Goal: Task Accomplishment & Management: Manage account settings

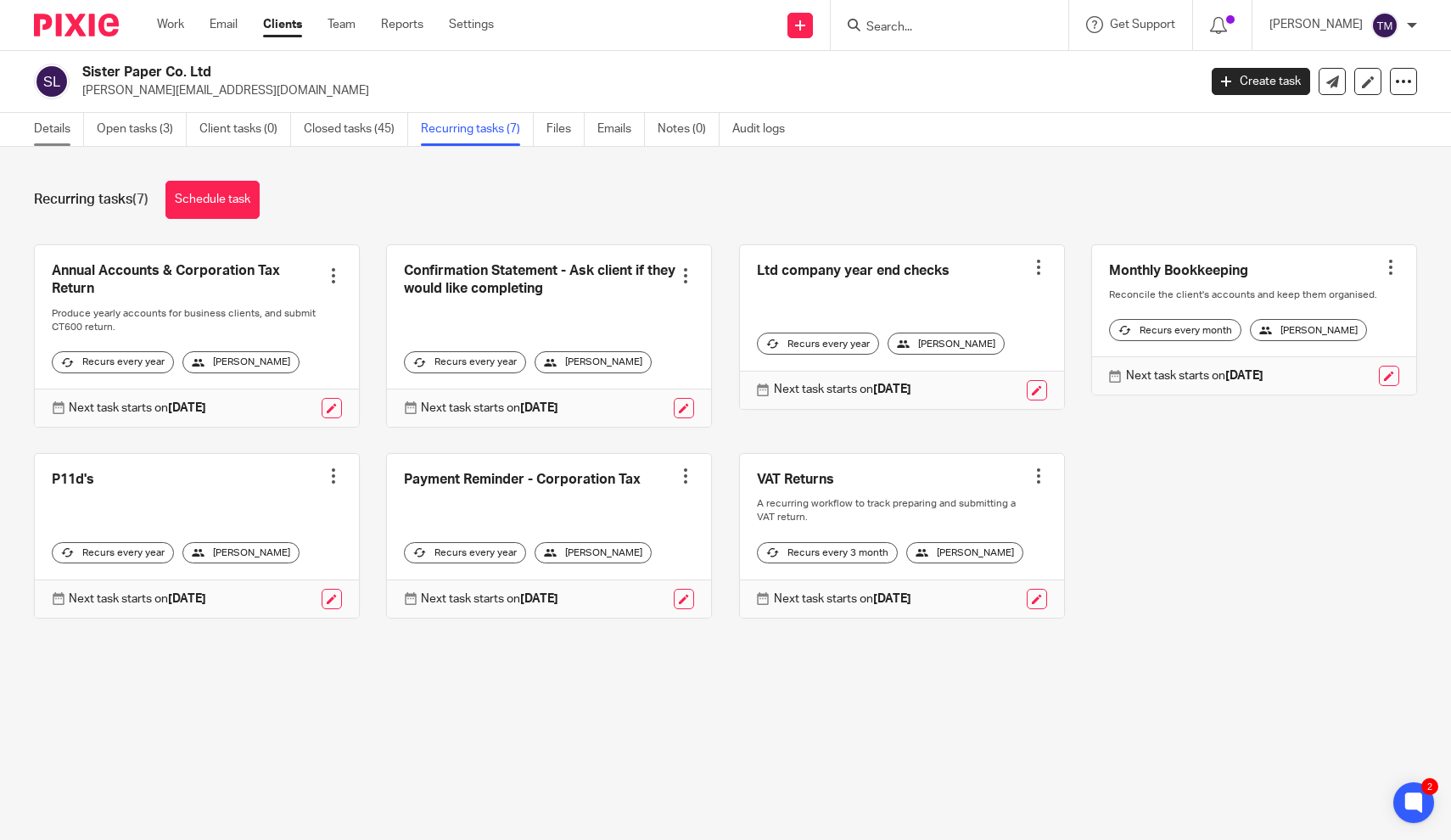
click at [45, 133] on link "Details" at bounding box center [59, 129] width 50 height 33
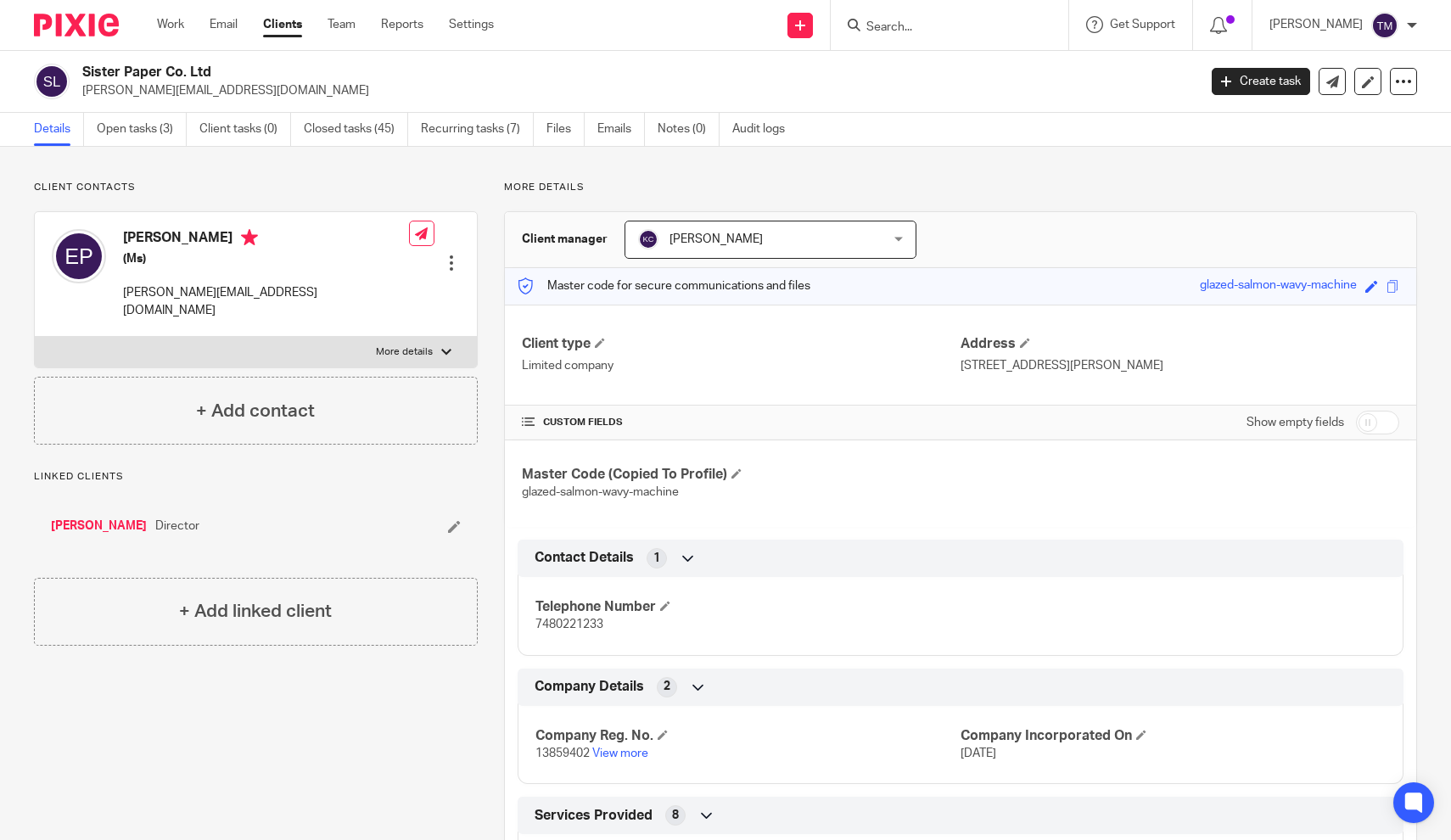
drag, startPoint x: 787, startPoint y: 369, endPoint x: 993, endPoint y: 314, distance: 213.2
click at [787, 369] on p "Limited company" at bounding box center [741, 365] width 438 height 17
click at [1383, 427] on input "checkbox" at bounding box center [1377, 422] width 43 height 23
checkbox input "true"
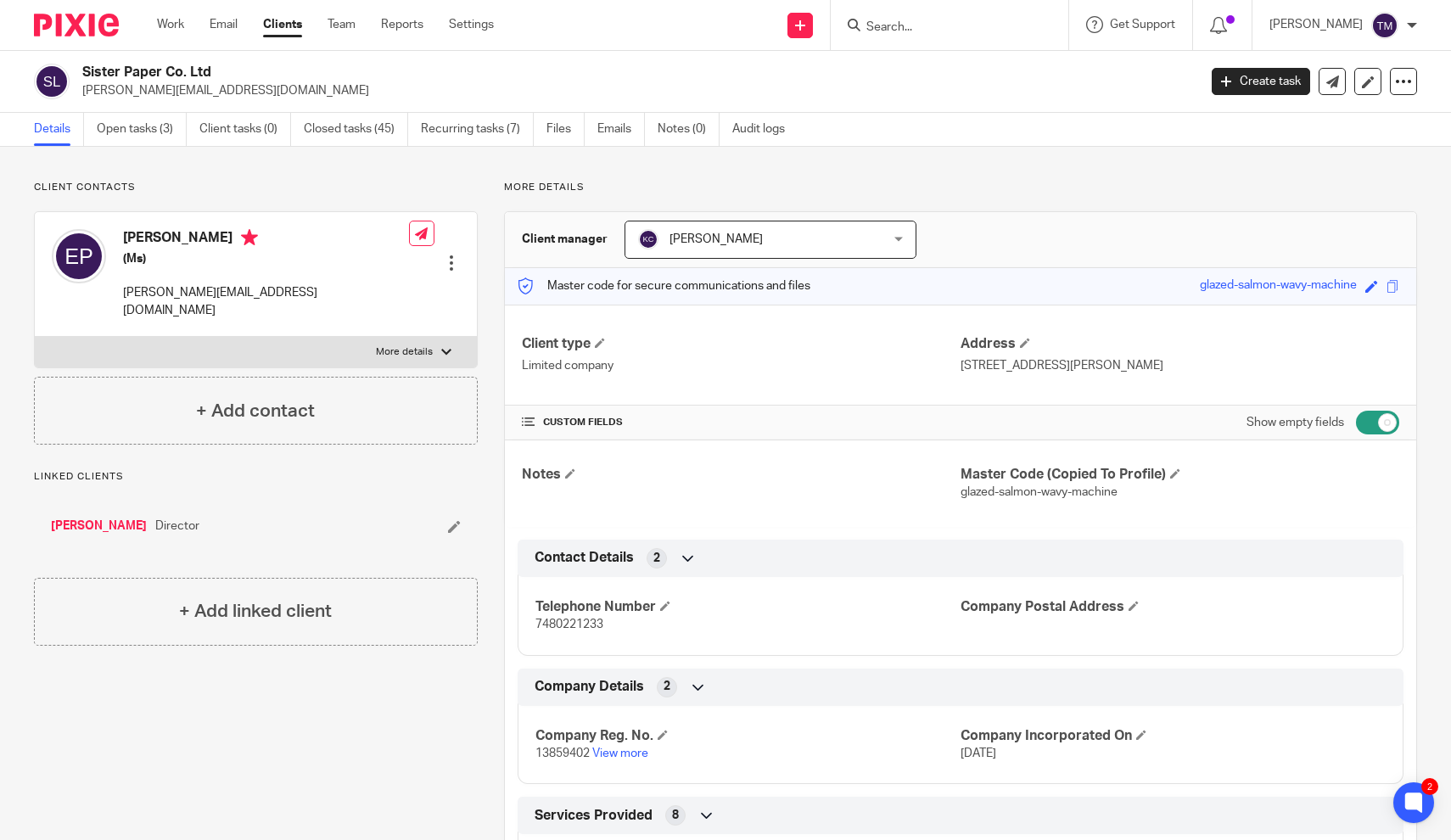
click at [943, 23] on input "Search" at bounding box center [941, 29] width 152 height 16
click at [935, 27] on input "Search" at bounding box center [941, 29] width 152 height 16
click at [168, 32] on link "Work" at bounding box center [170, 25] width 27 height 17
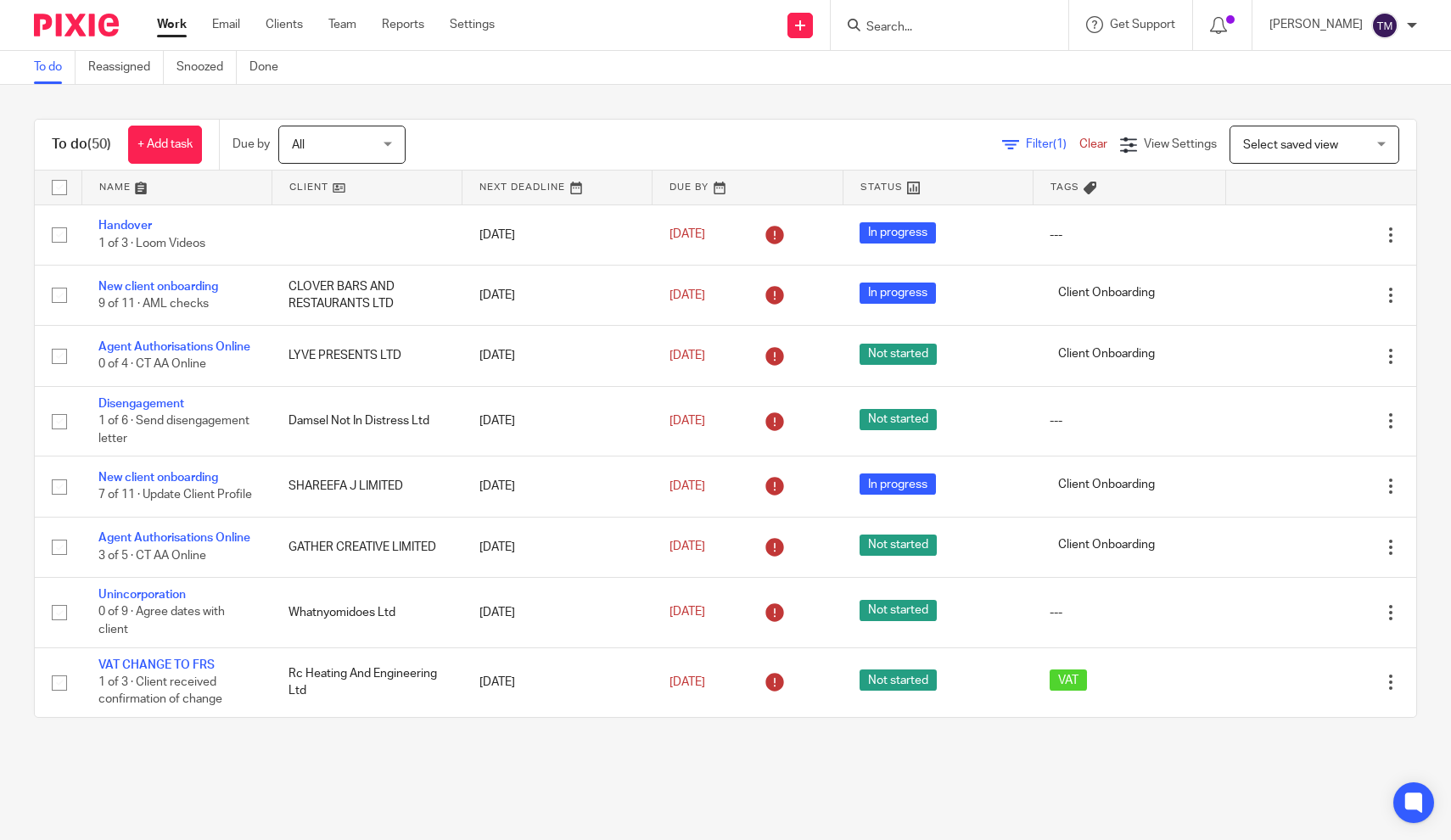
click at [1038, 150] on span "Filter (1)" at bounding box center [1053, 145] width 54 height 12
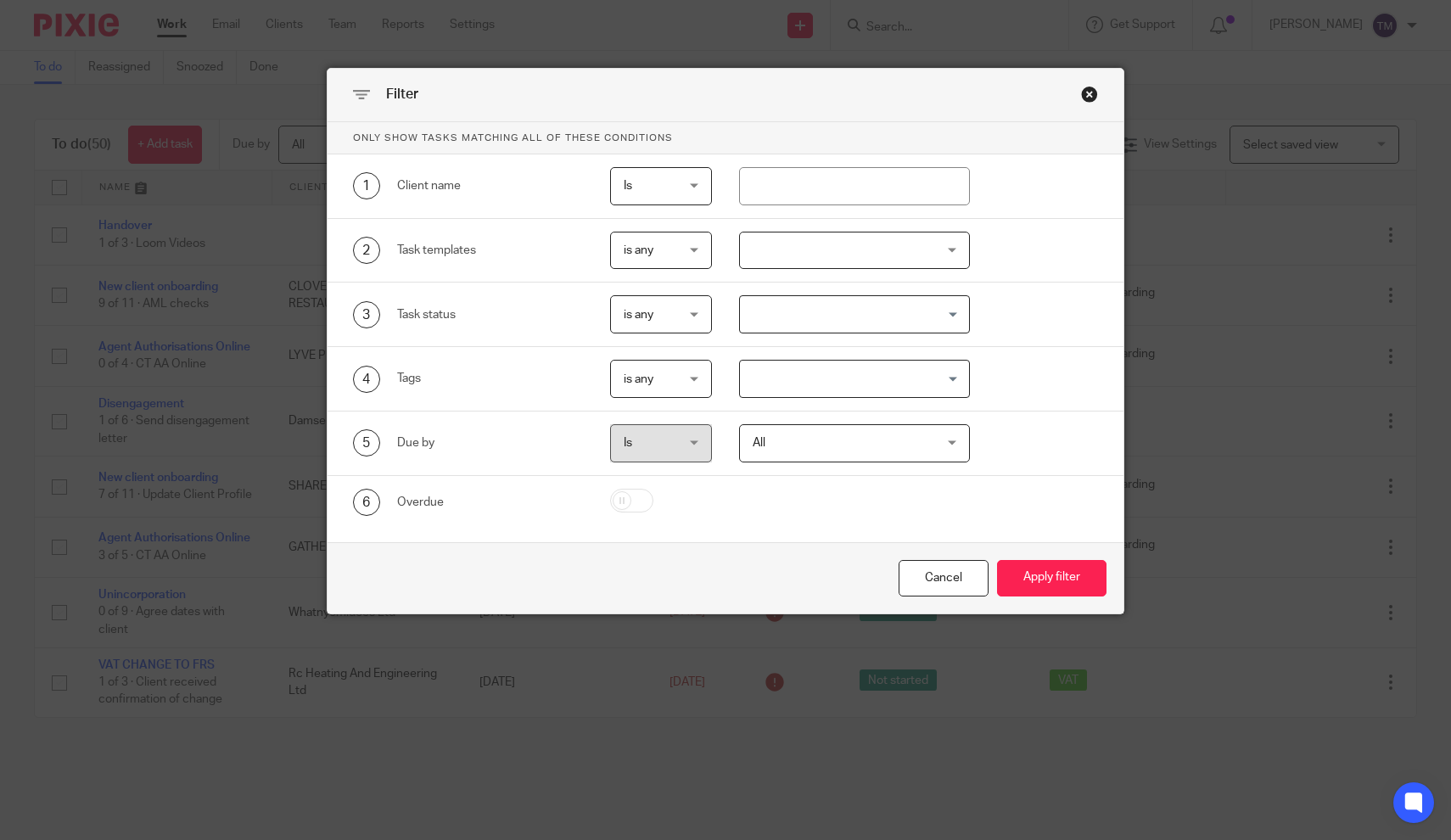
click at [753, 253] on div at bounding box center [854, 250] width 230 height 38
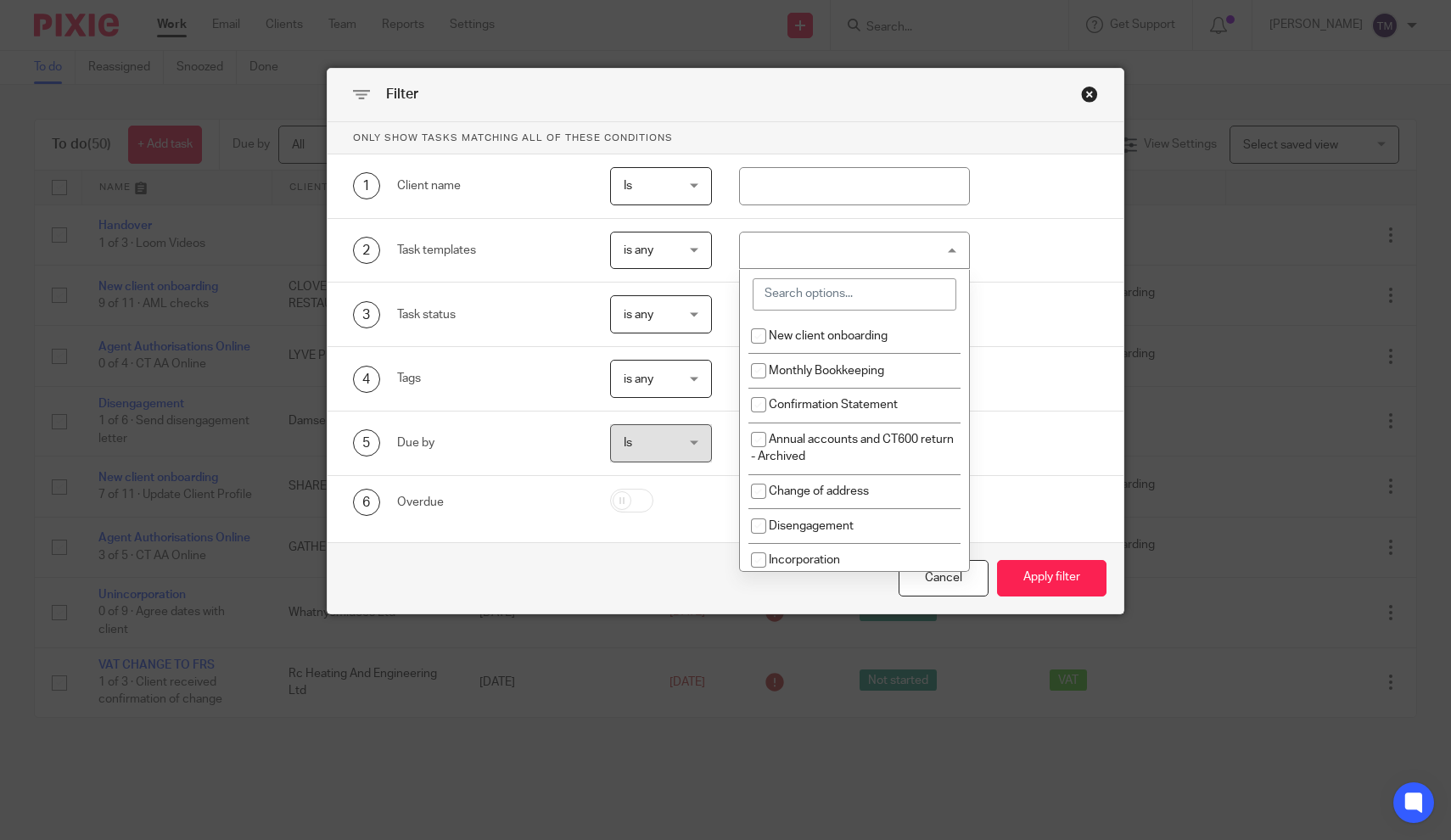
click at [792, 293] on input "search" at bounding box center [854, 294] width 204 height 32
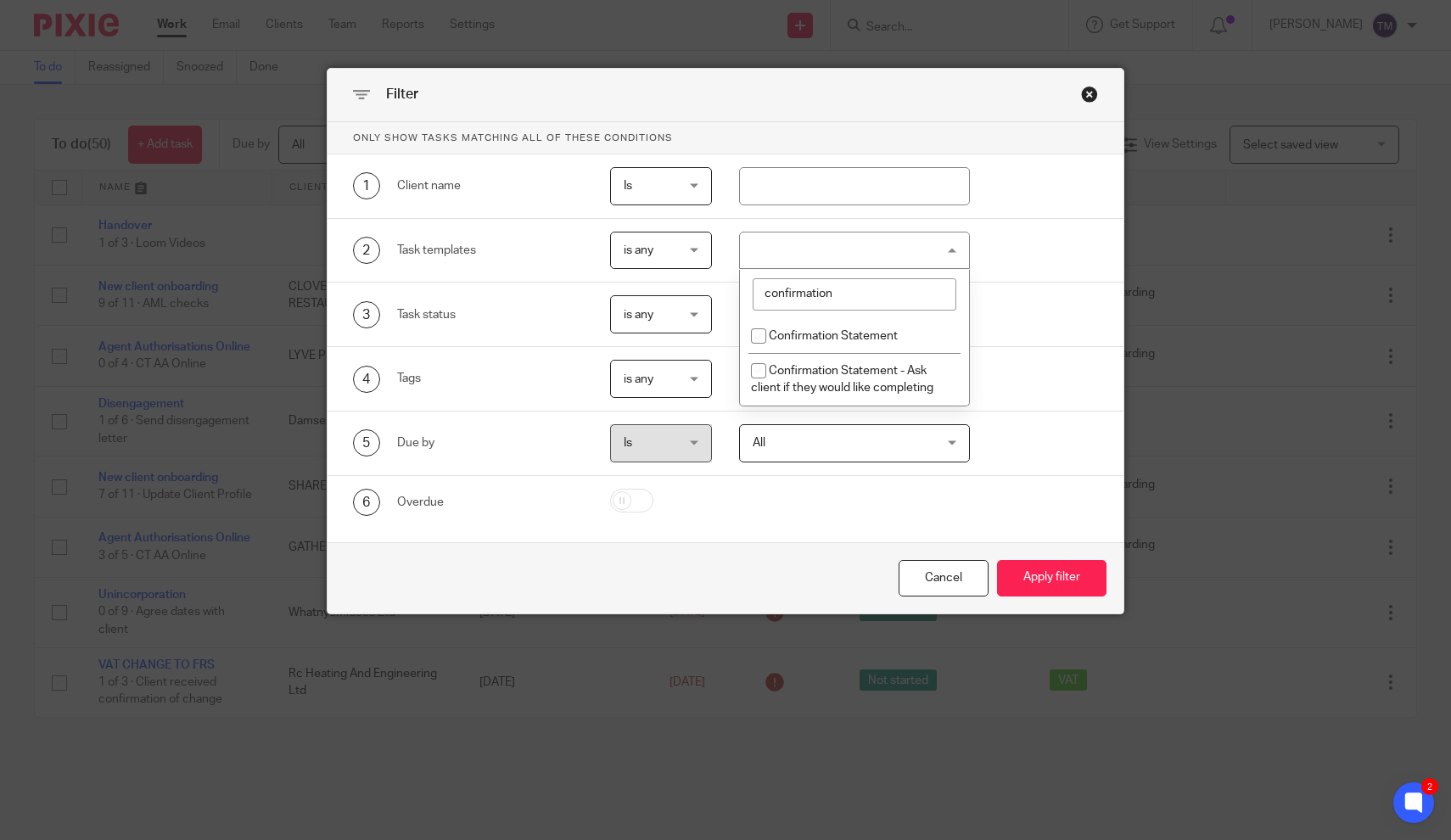
type input "confirmation"
drag, startPoint x: 792, startPoint y: 293, endPoint x: 761, endPoint y: 343, distance: 58.8
click at [761, 343] on input "checkbox" at bounding box center [758, 335] width 32 height 32
checkbox input "true"
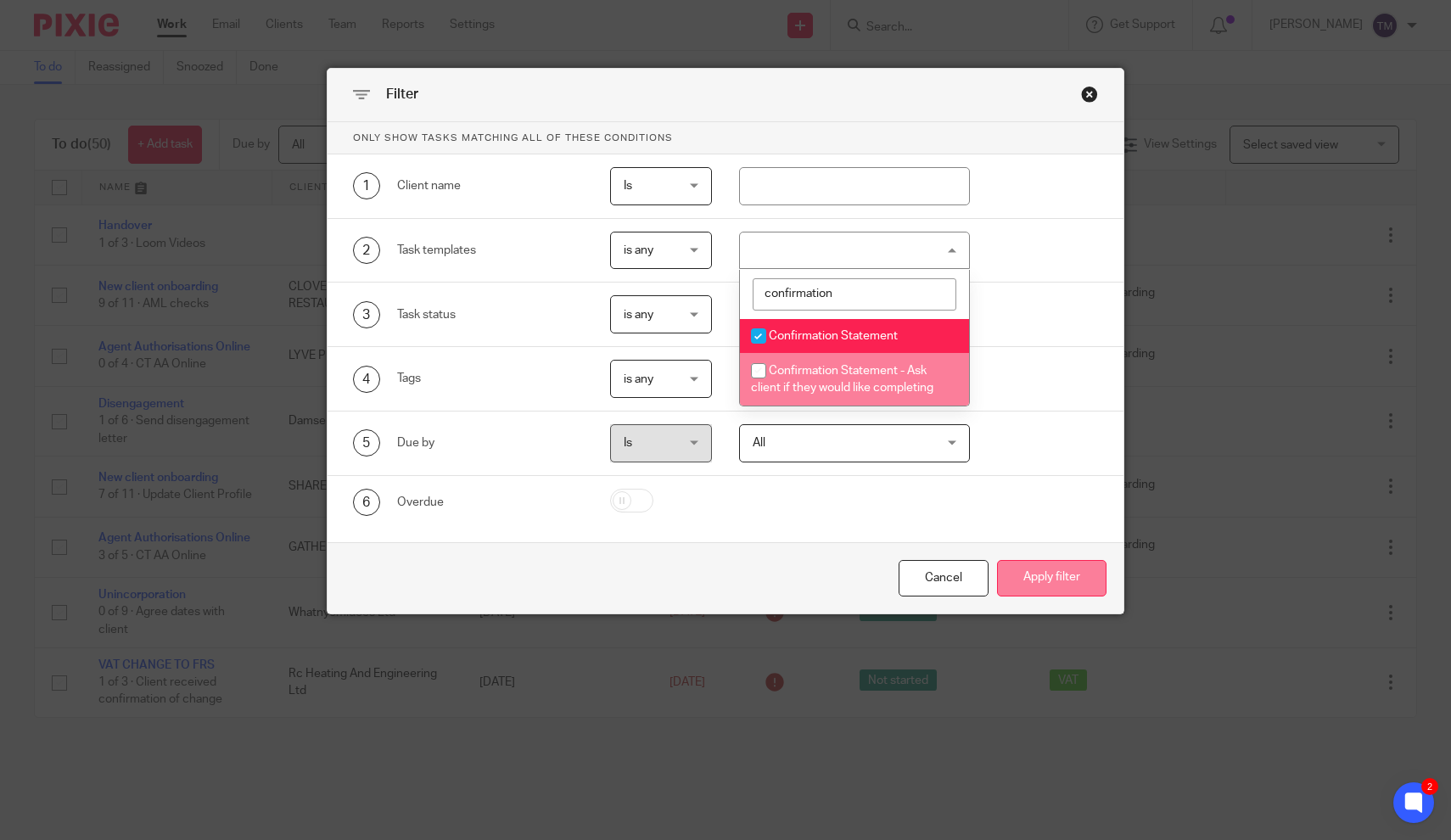
click at [1033, 572] on button "Apply filter" at bounding box center [1052, 578] width 109 height 36
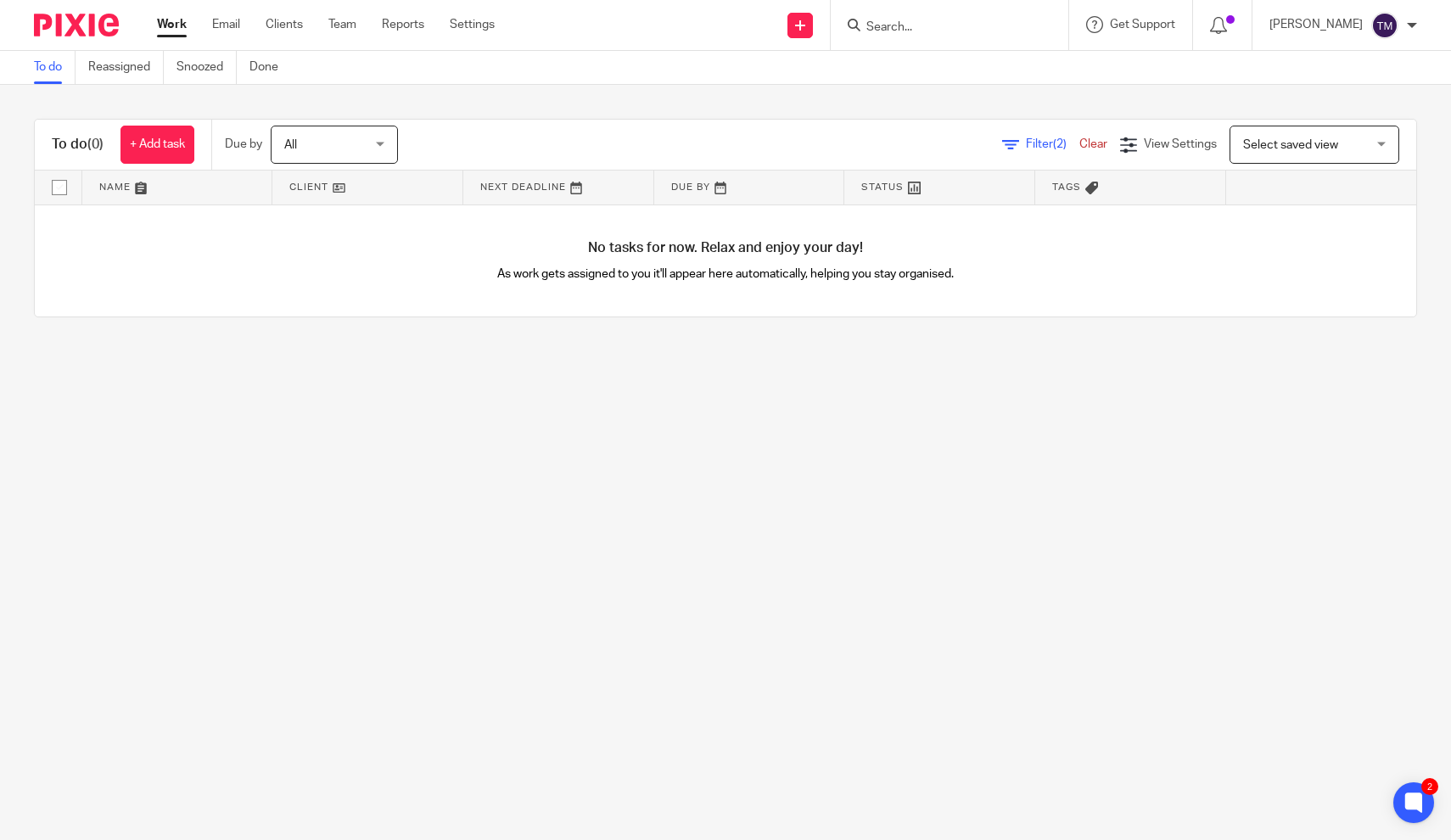
click at [1047, 145] on span "Filter (2)" at bounding box center [1053, 145] width 54 height 12
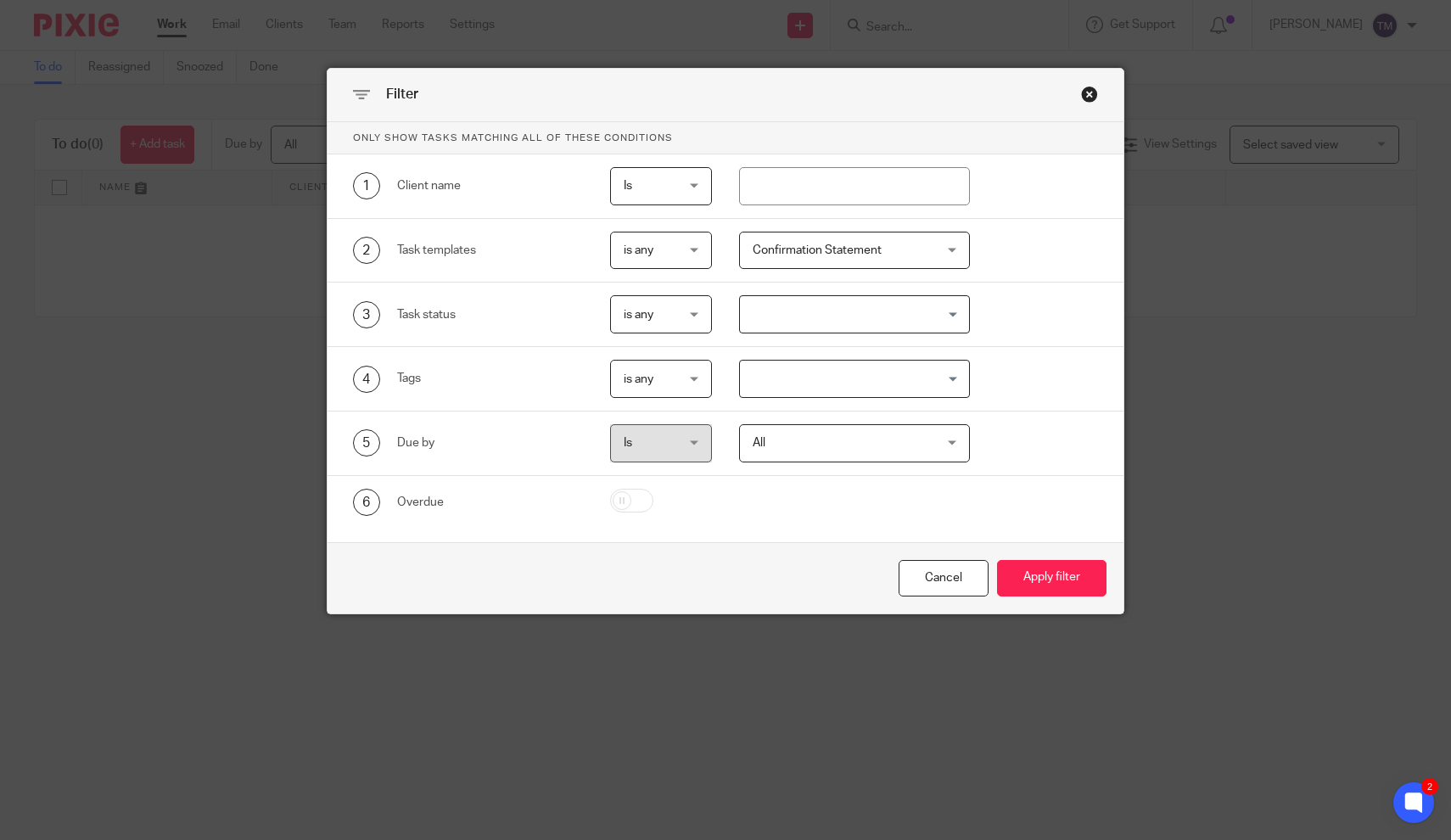
click at [870, 254] on span "Confirmation Statement" at bounding box center [817, 250] width 129 height 12
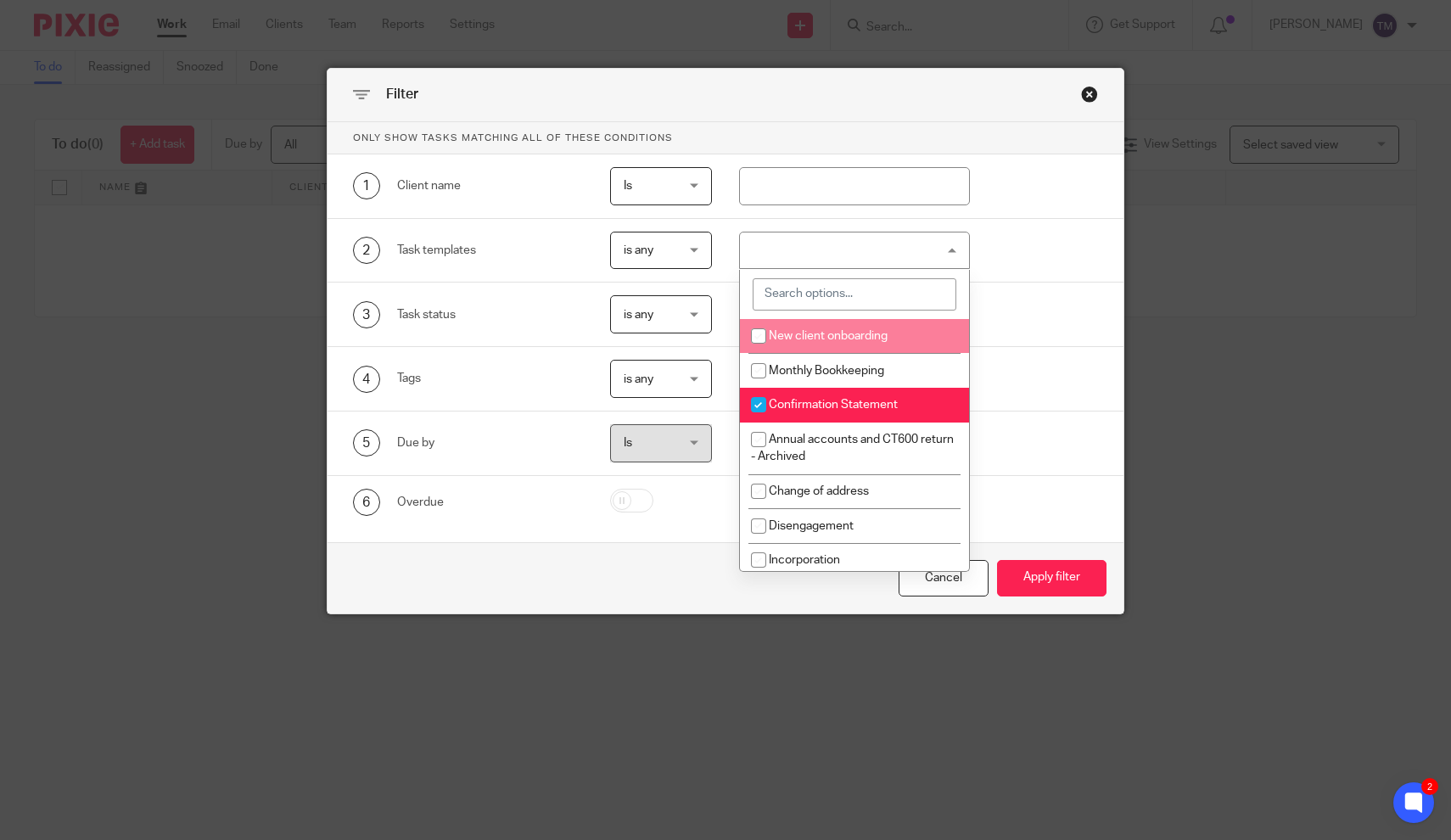
click at [833, 262] on div "Confirmation Statement" at bounding box center [854, 250] width 230 height 38
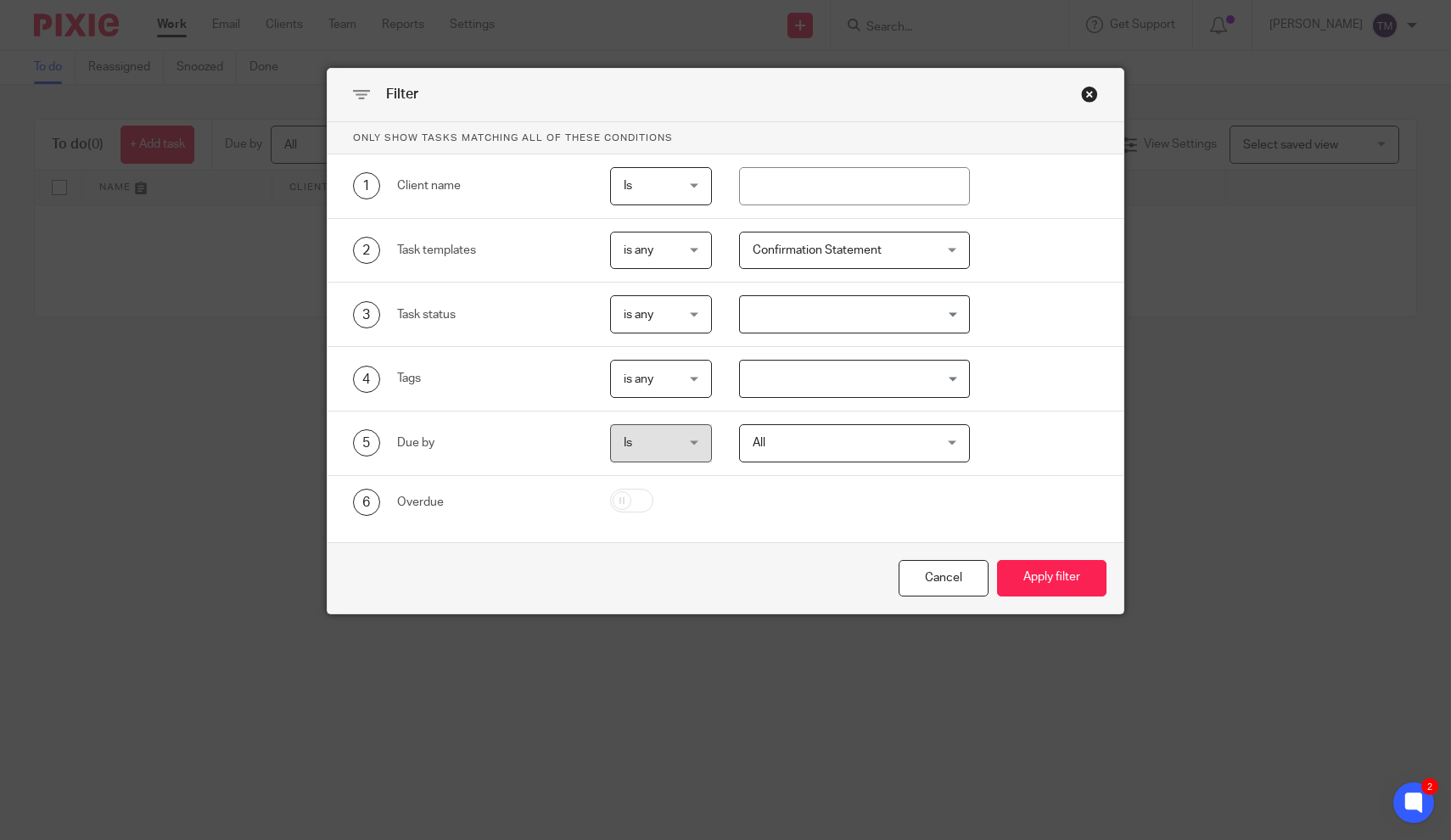
click at [820, 260] on span "Confirmation Statement" at bounding box center [839, 249] width 173 height 36
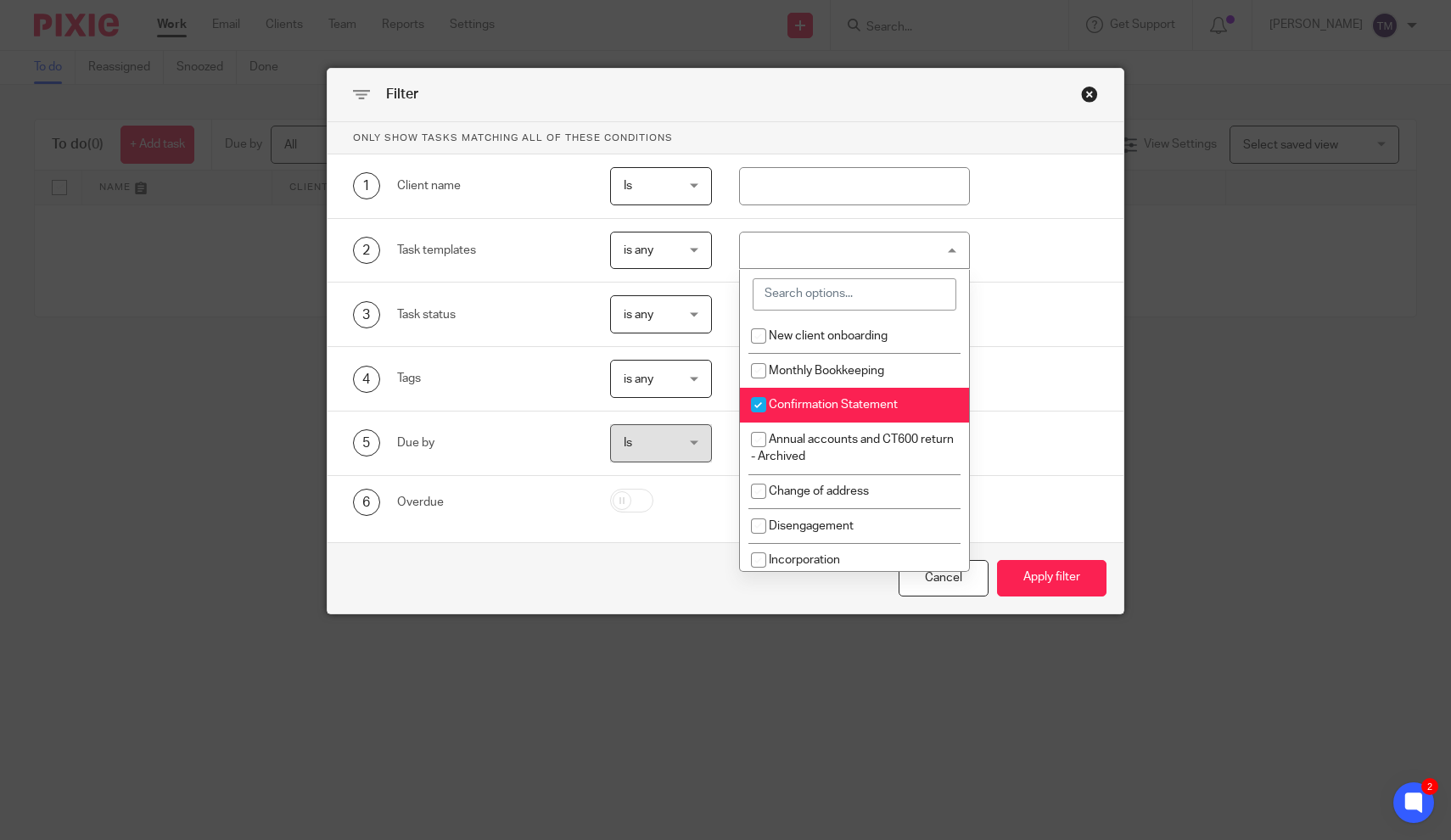
click at [810, 296] on input "search" at bounding box center [854, 294] width 204 height 32
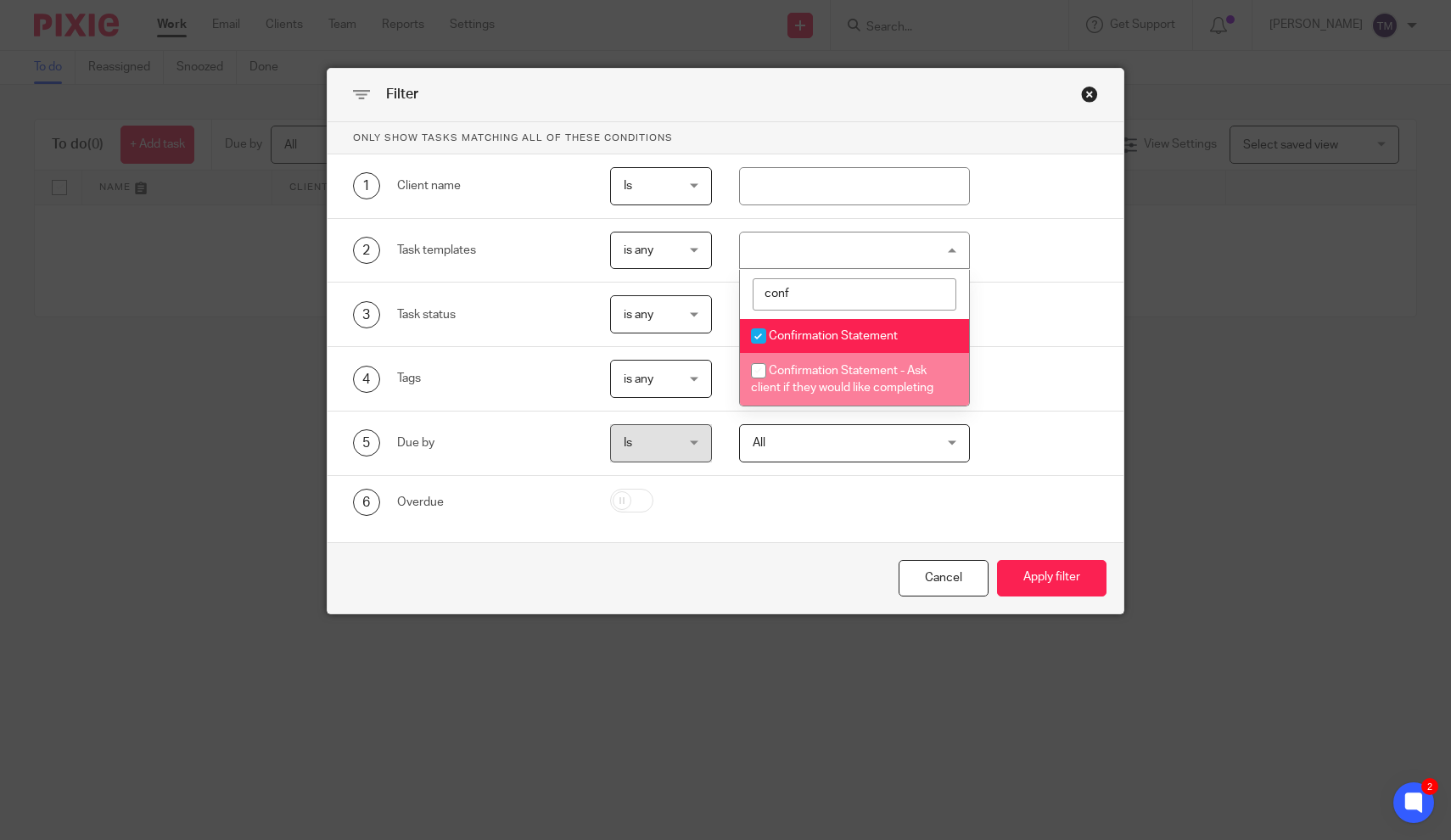
type input "conf"
click at [866, 372] on span "Confirmation Statement - Ask client if they would like completing" at bounding box center [842, 379] width 183 height 29
checkbox input "true"
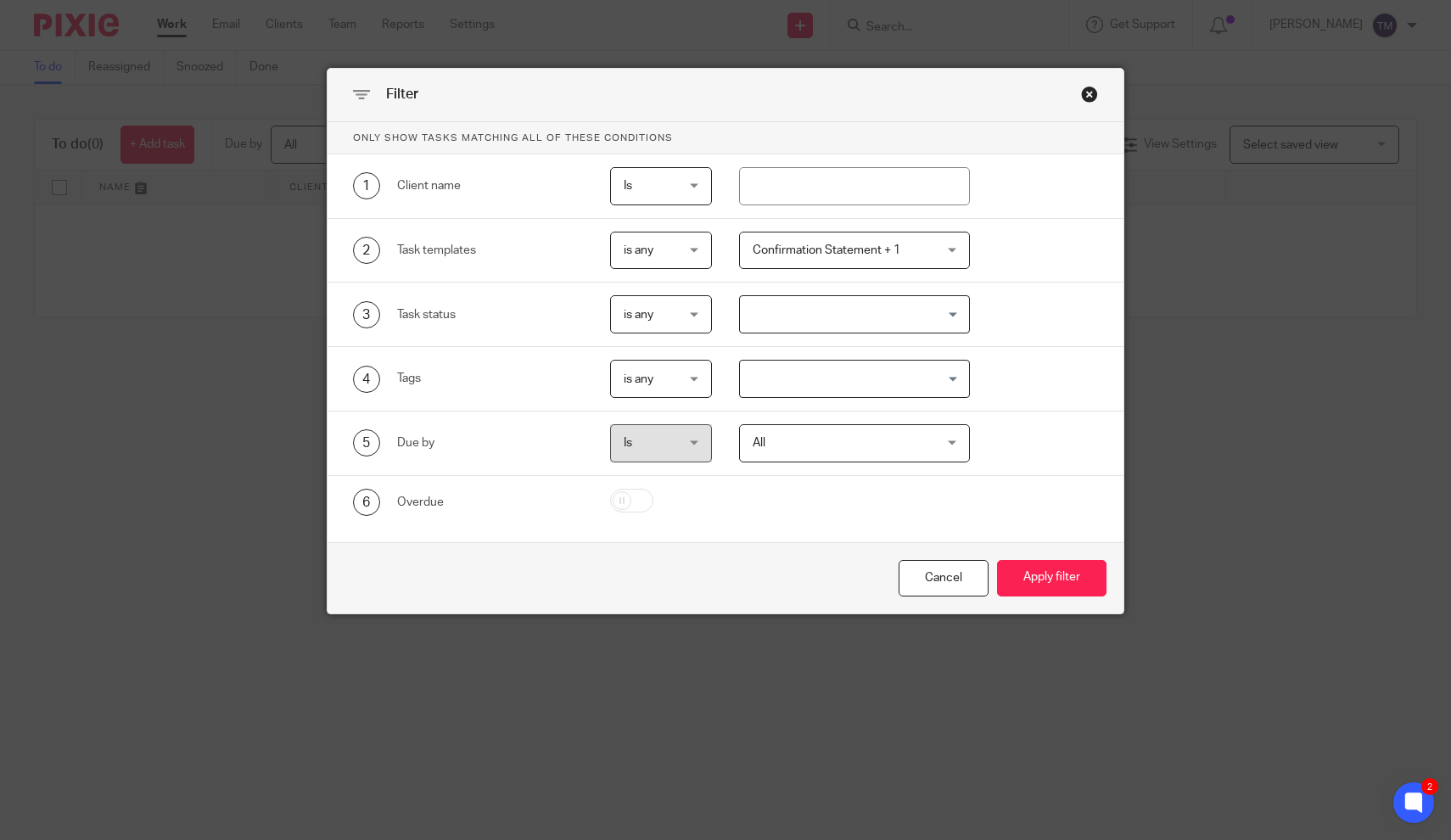
click at [1041, 558] on div "Cancel Apply filter" at bounding box center [726, 578] width 797 height 71
click at [1041, 576] on button "Apply filter" at bounding box center [1052, 578] width 109 height 36
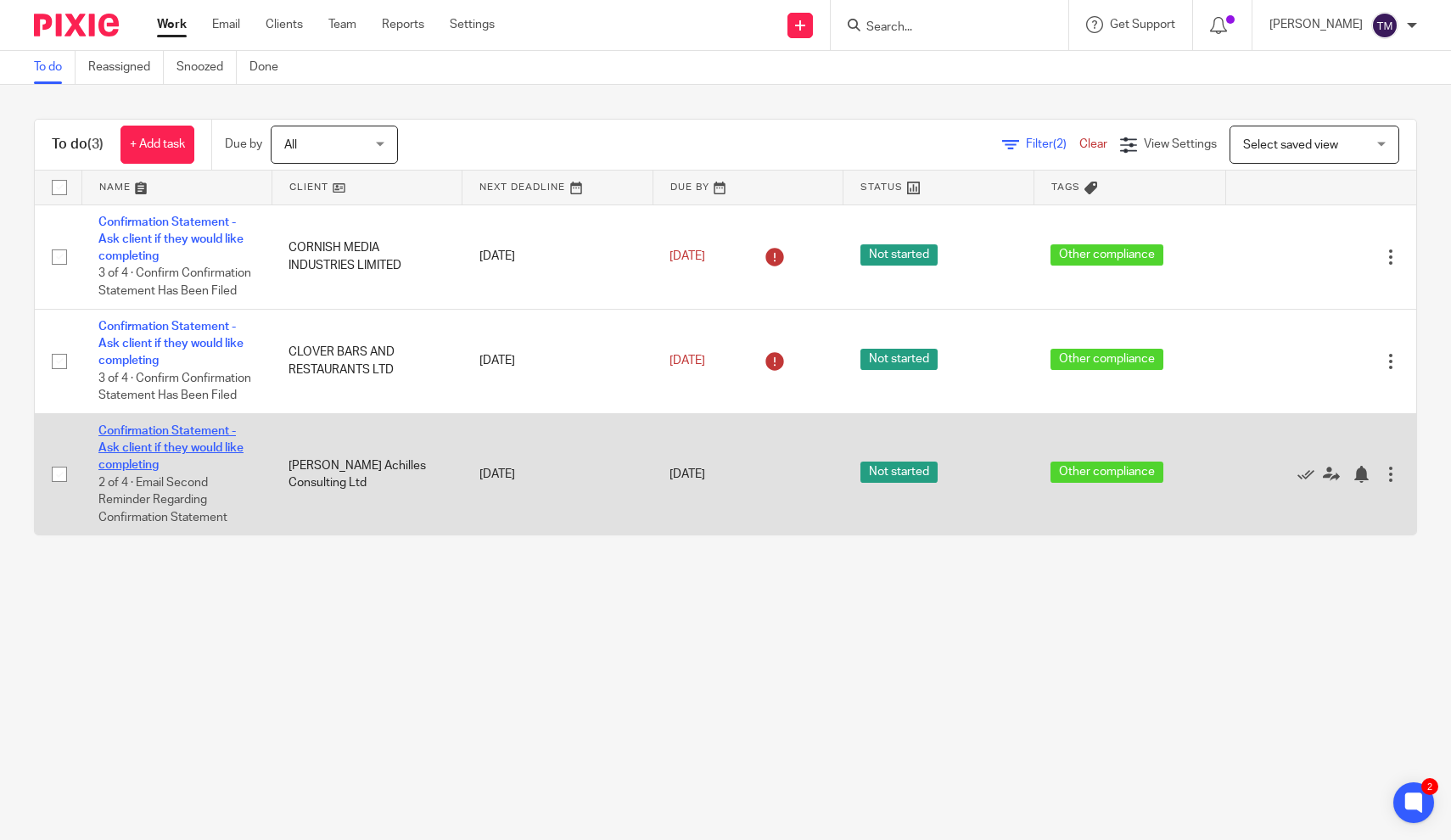
click at [218, 448] on link "Confirmation Statement - Ask client if they would like completing" at bounding box center [172, 449] width 146 height 47
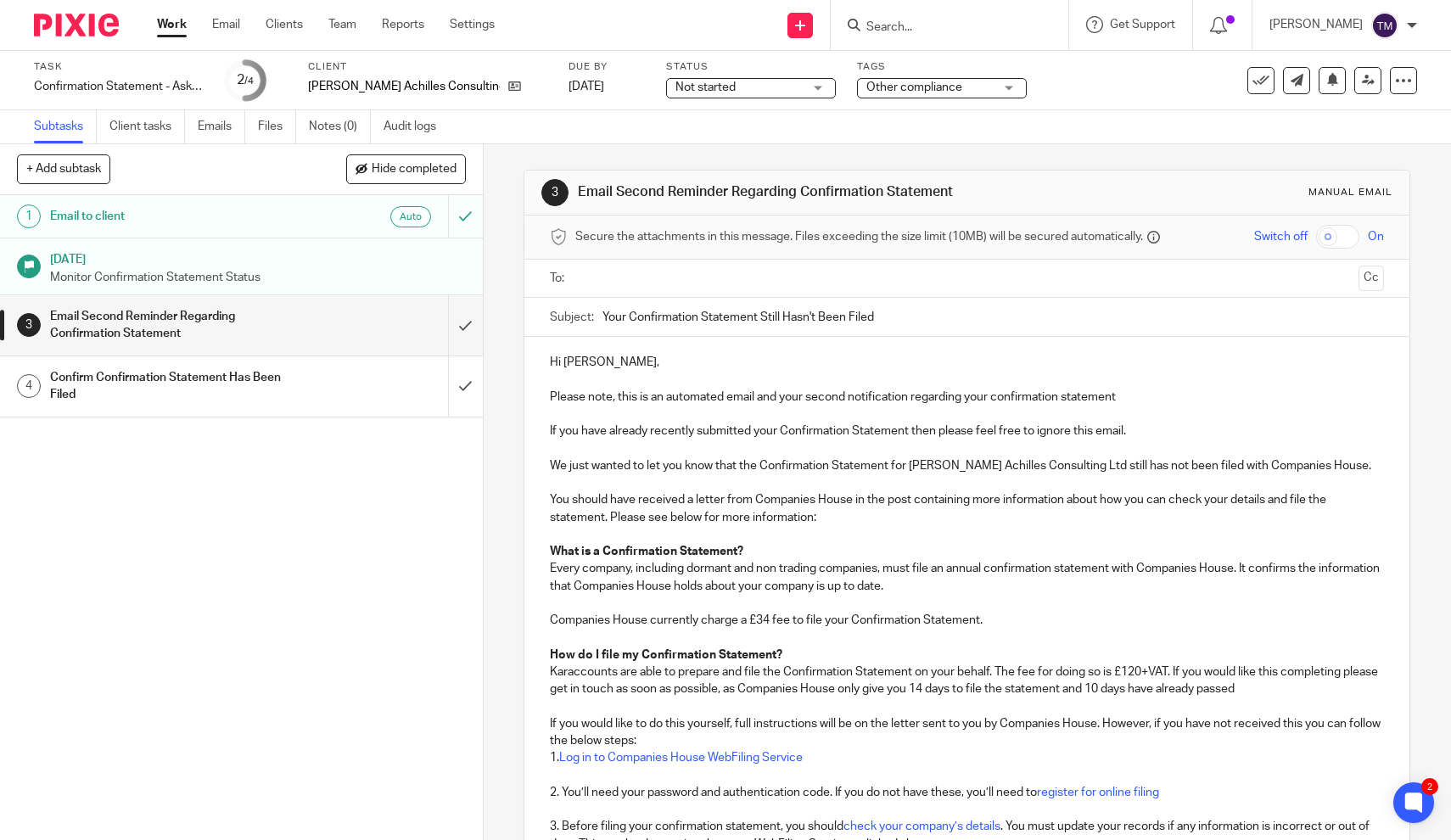
click at [368, 215] on div "Auto" at bounding box center [367, 216] width 127 height 21
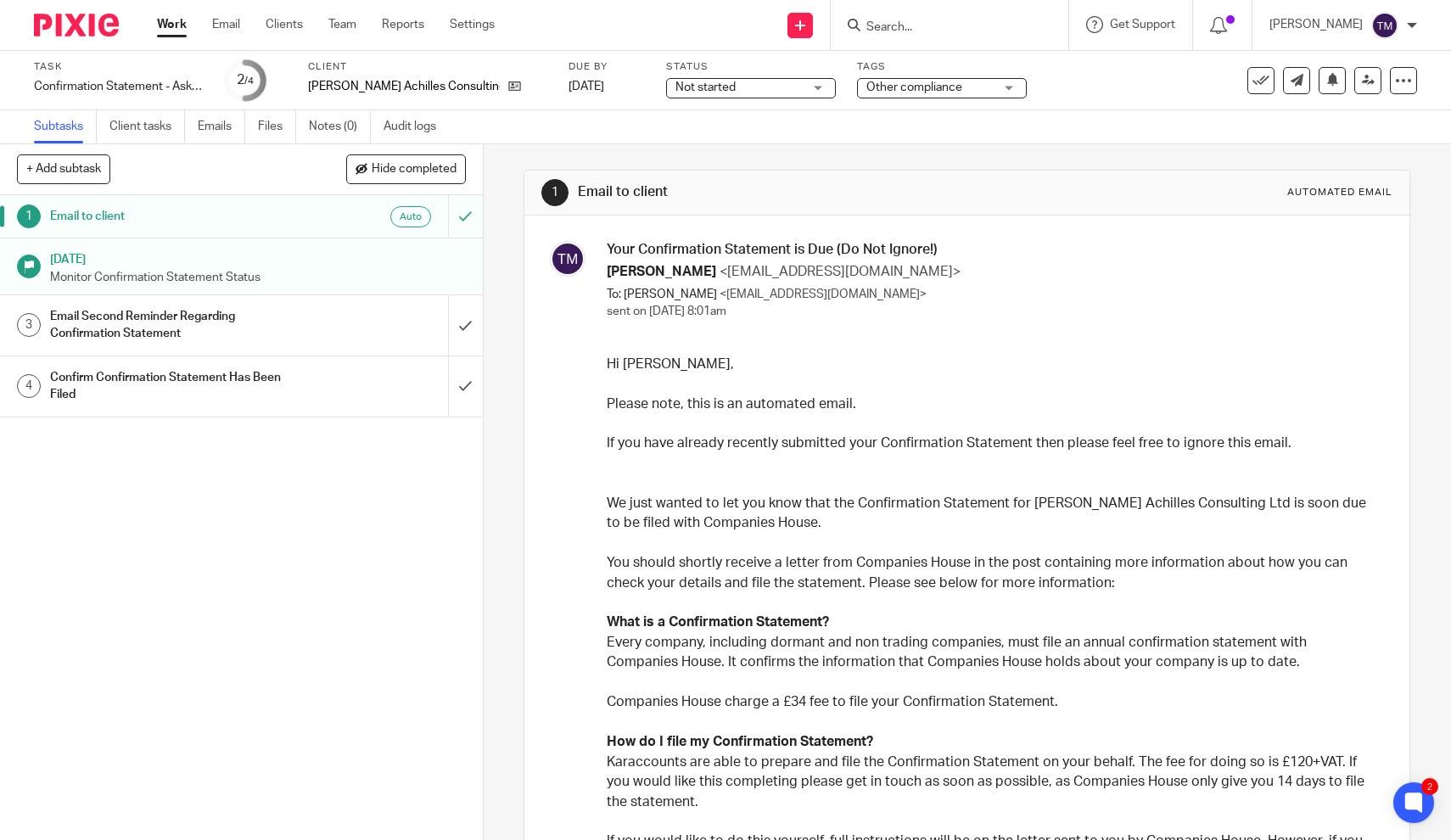
click at [191, 326] on h1 "Email Second Reminder Regarding Confirmation Statement" at bounding box center [178, 326] width 255 height 43
click at [366, 340] on div "Email Second Reminder Regarding Confirmation Statement" at bounding box center [241, 326] width 381 height 43
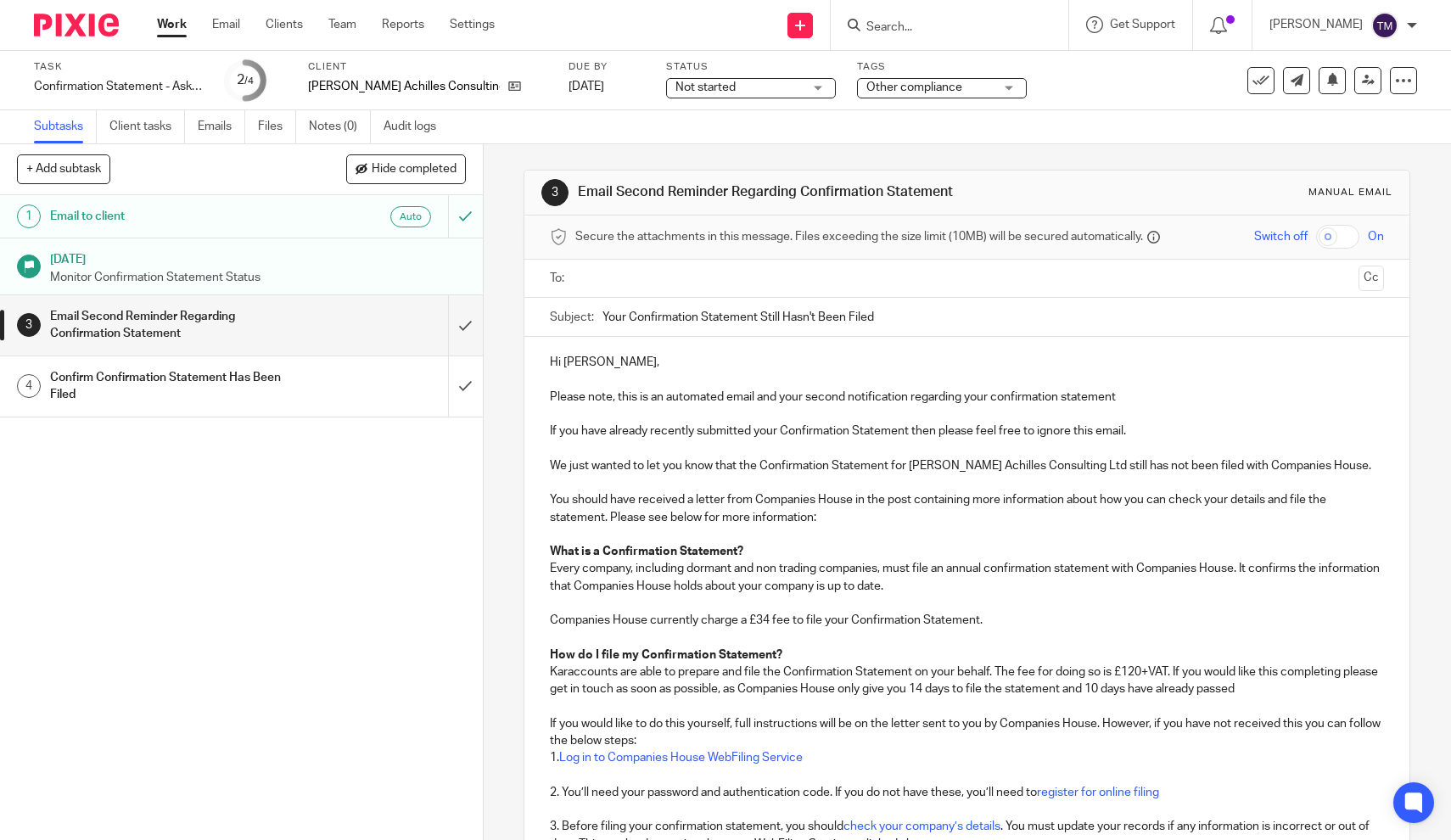
click at [363, 407] on link "4 Confirm Confirmation Statement Has Been Filed" at bounding box center [223, 386] width 448 height 61
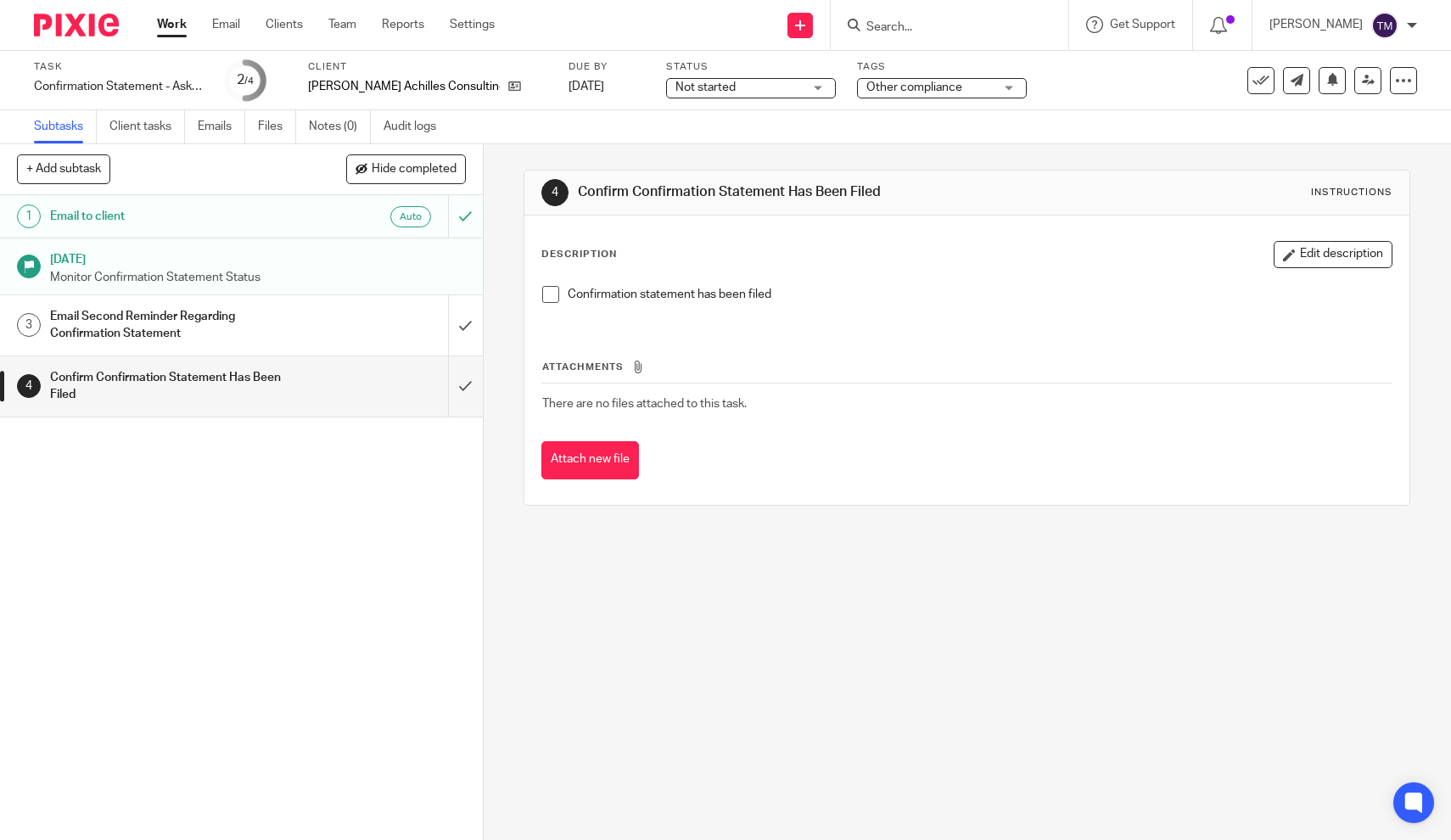
click at [551, 291] on span at bounding box center [551, 294] width 17 height 17
click at [474, 384] on input "submit" at bounding box center [241, 386] width 483 height 61
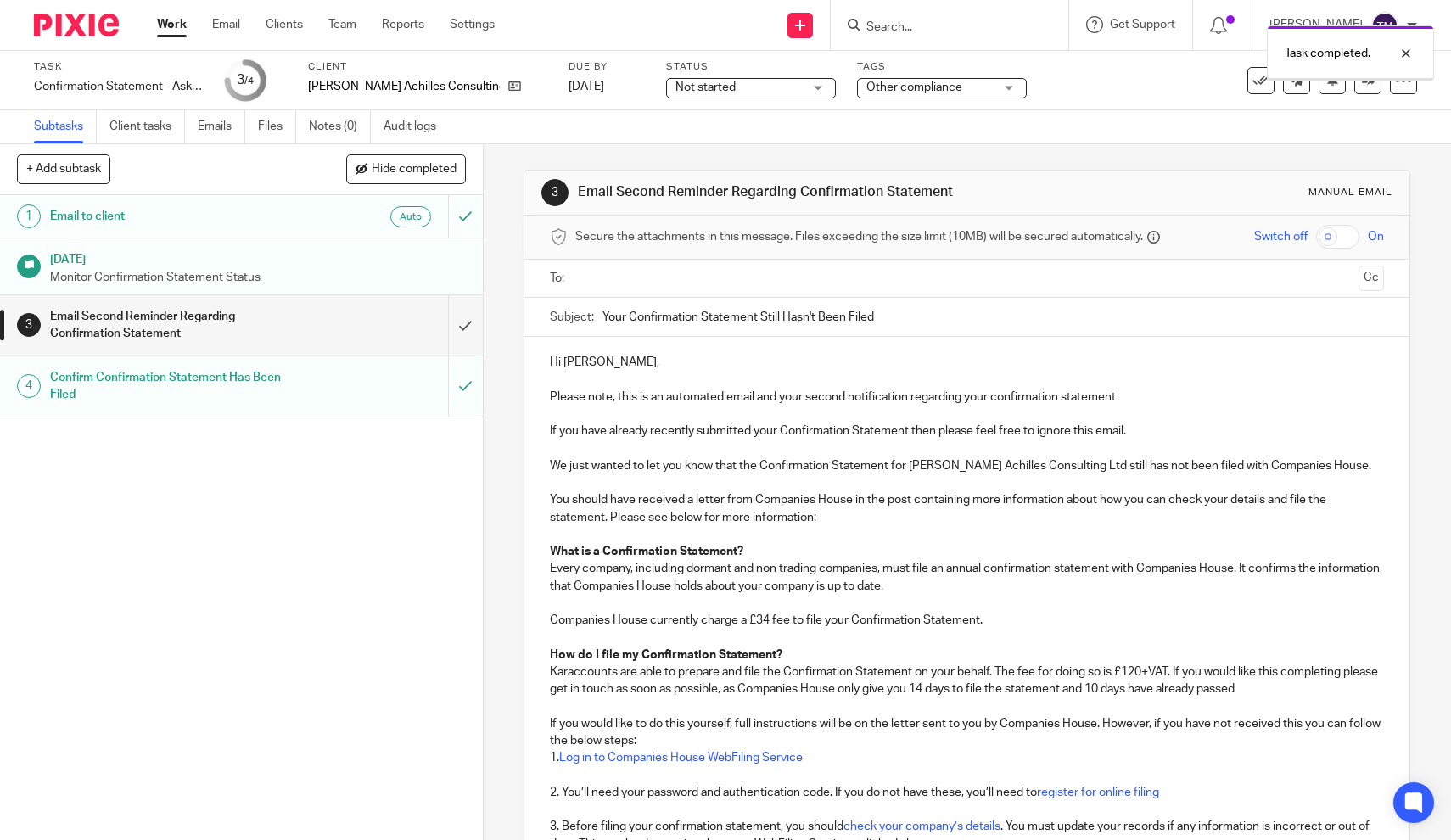
click at [465, 324] on input "submit" at bounding box center [241, 326] width 483 height 61
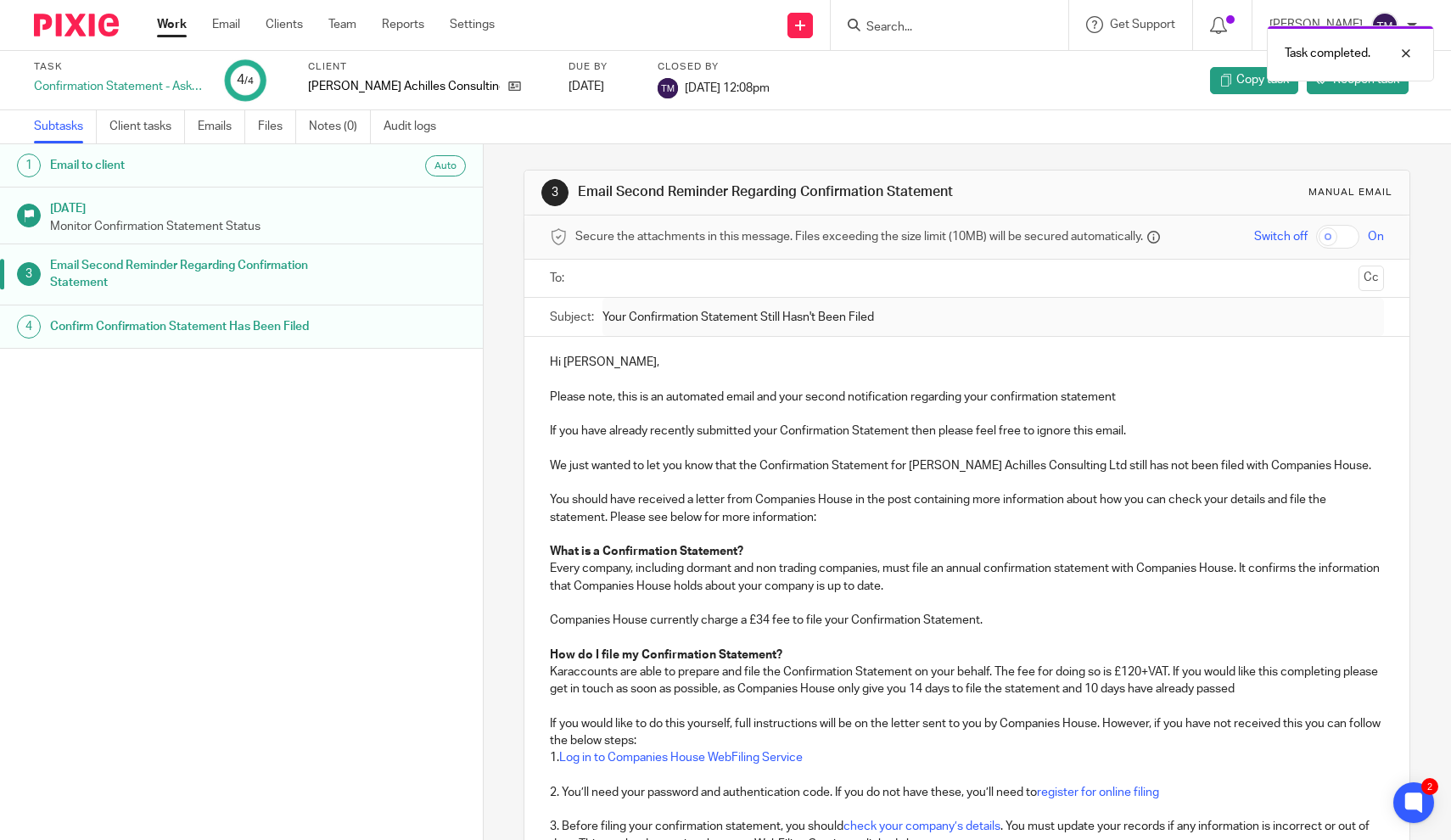
click at [181, 26] on link "Work" at bounding box center [172, 25] width 29 height 17
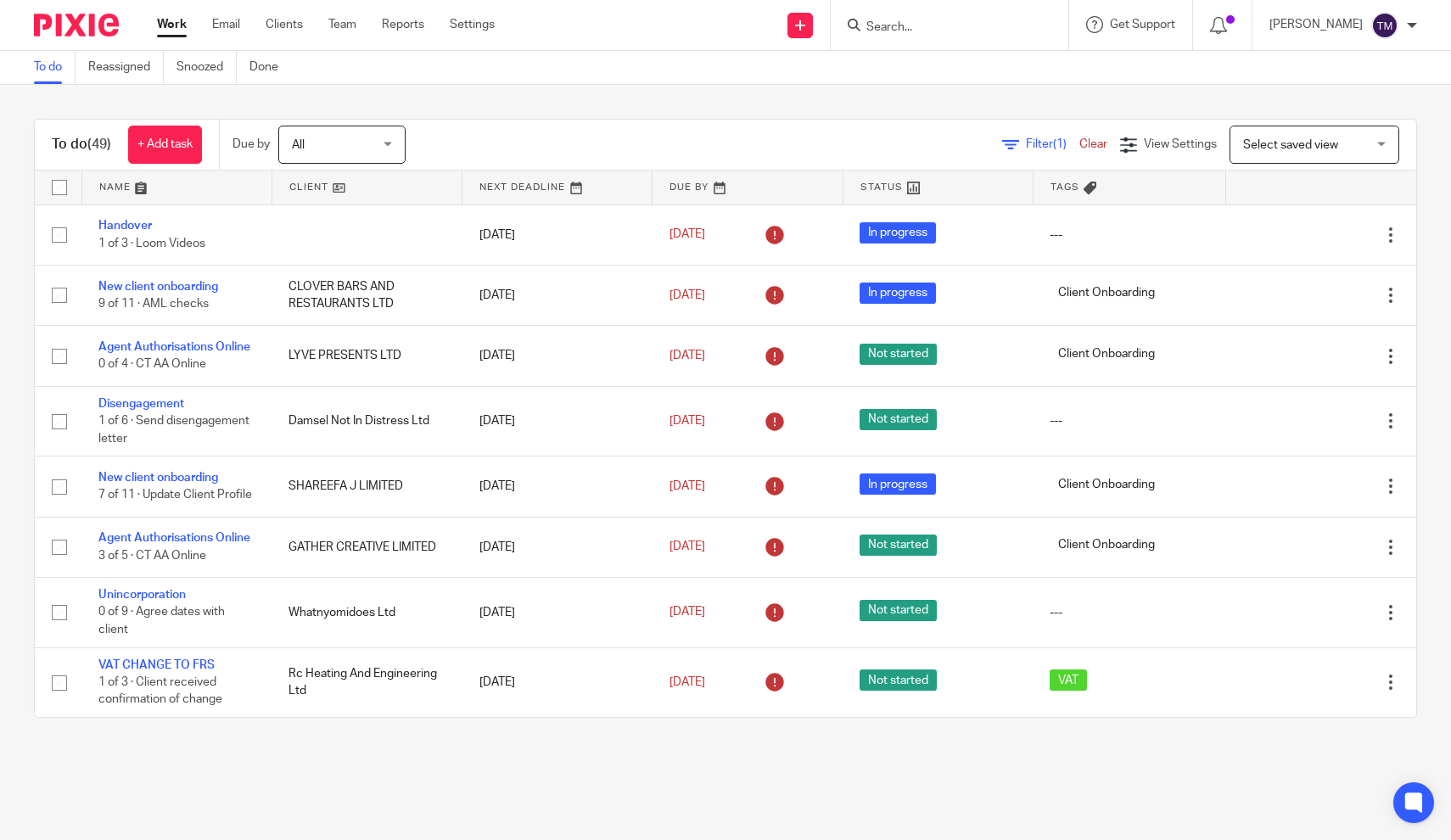
click at [1034, 144] on span "Filter (1)" at bounding box center [1053, 145] width 54 height 12
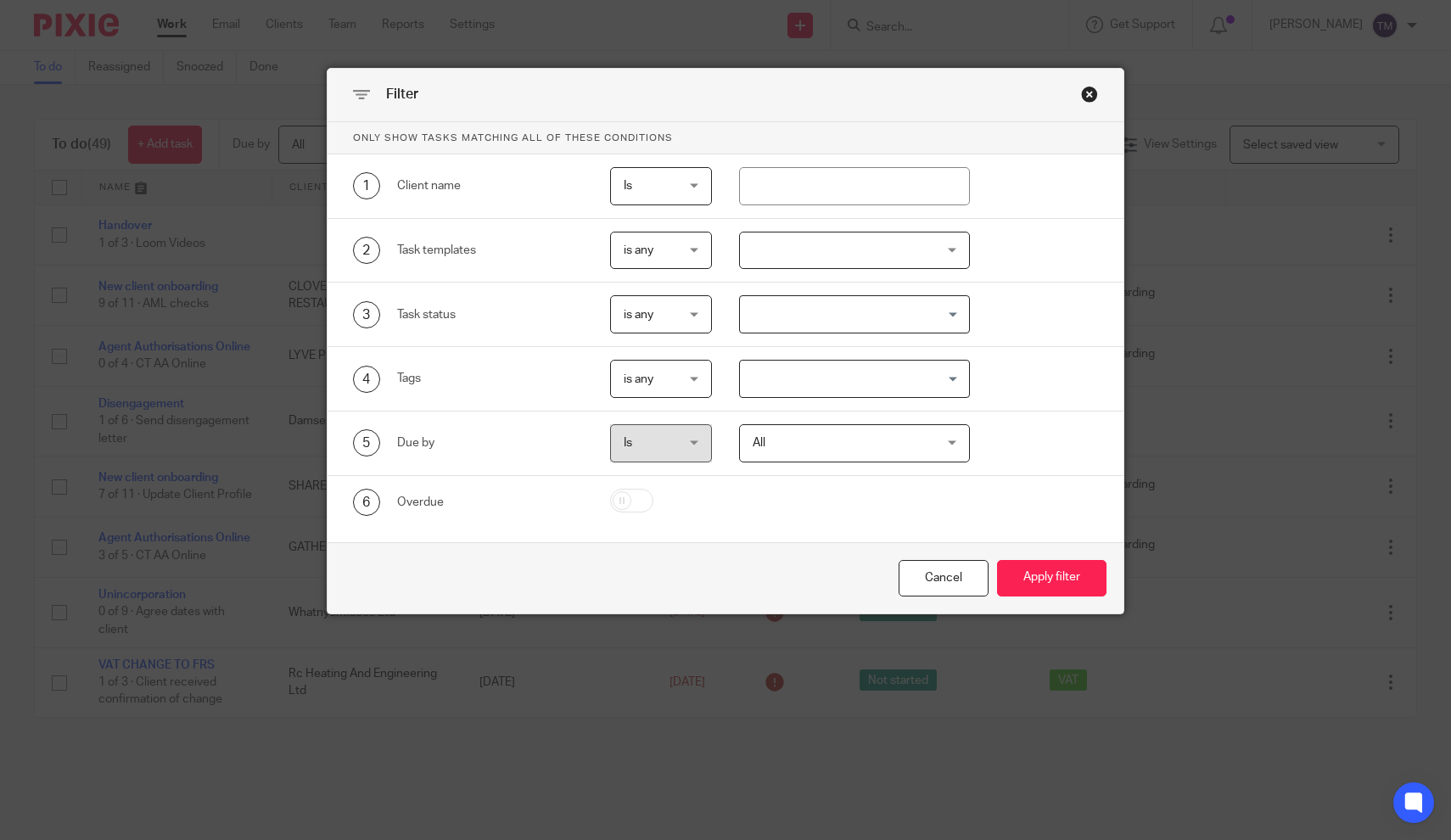
click at [892, 253] on div at bounding box center [854, 250] width 230 height 38
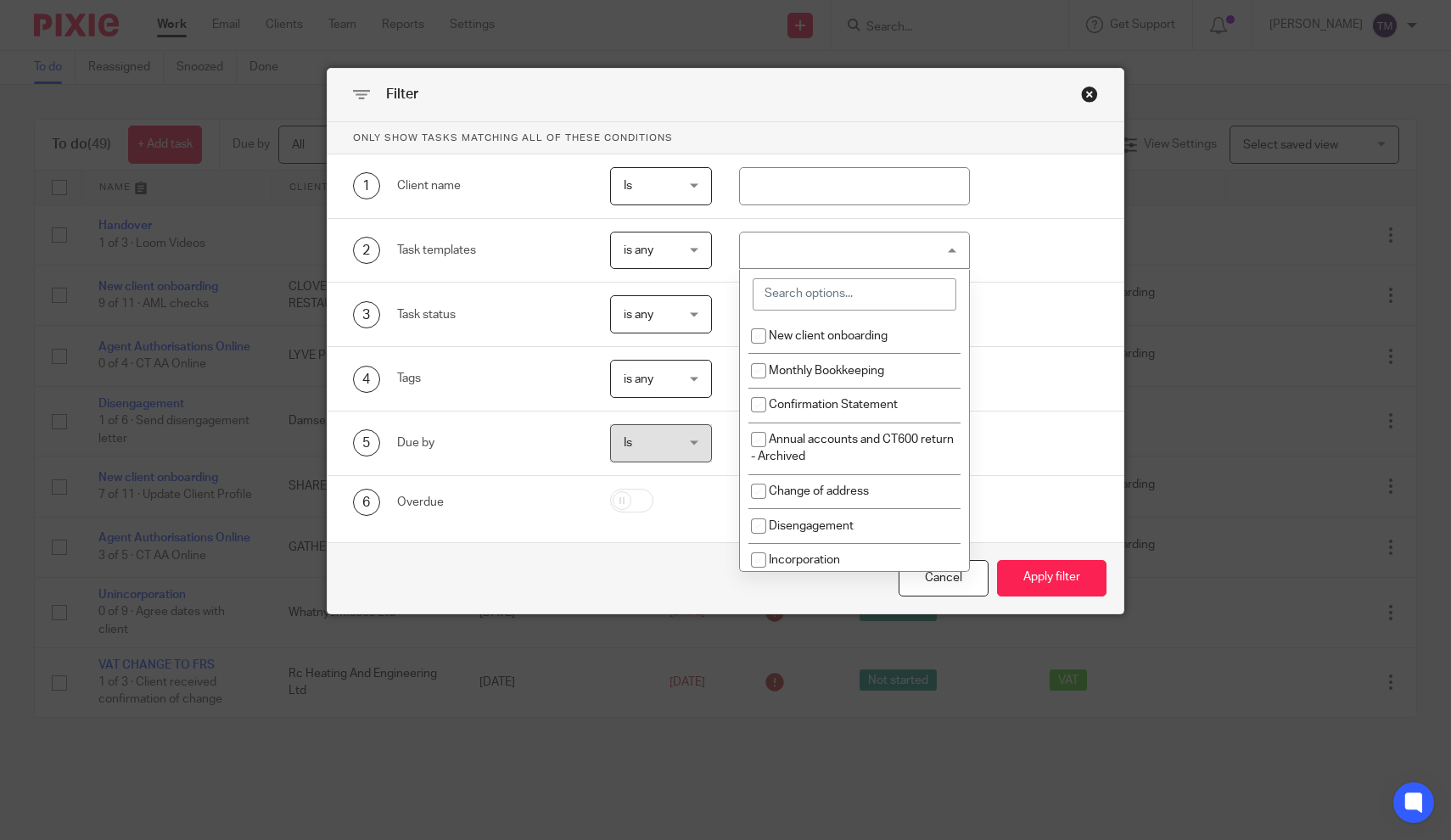
click at [824, 299] on input "search" at bounding box center [854, 294] width 204 height 32
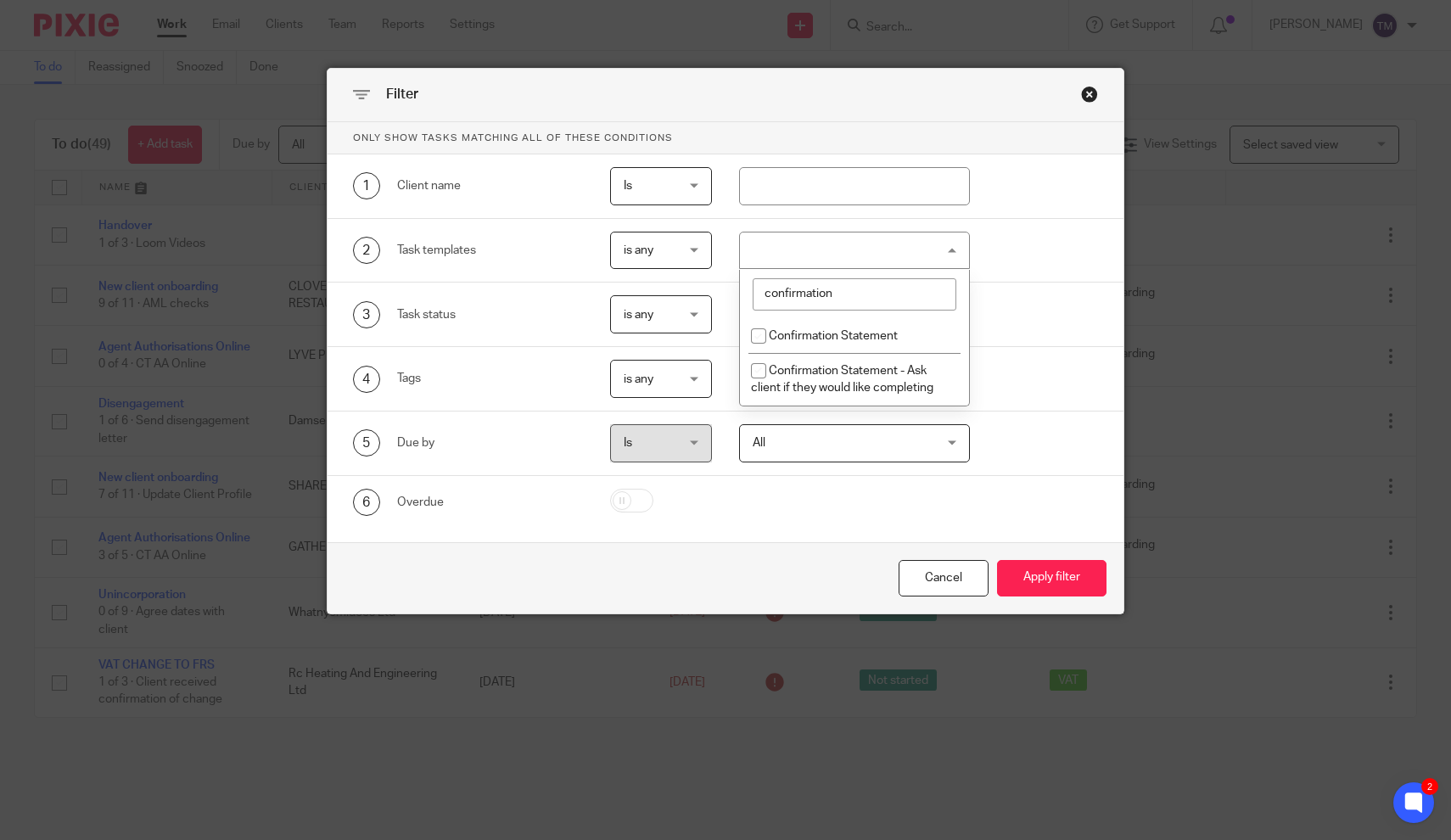
type input "confirmation"
drag, startPoint x: 824, startPoint y: 299, endPoint x: 756, endPoint y: 345, distance: 82.1
click at [755, 346] on input "checkbox" at bounding box center [758, 335] width 32 height 32
click at [756, 340] on input "checkbox" at bounding box center [758, 335] width 32 height 32
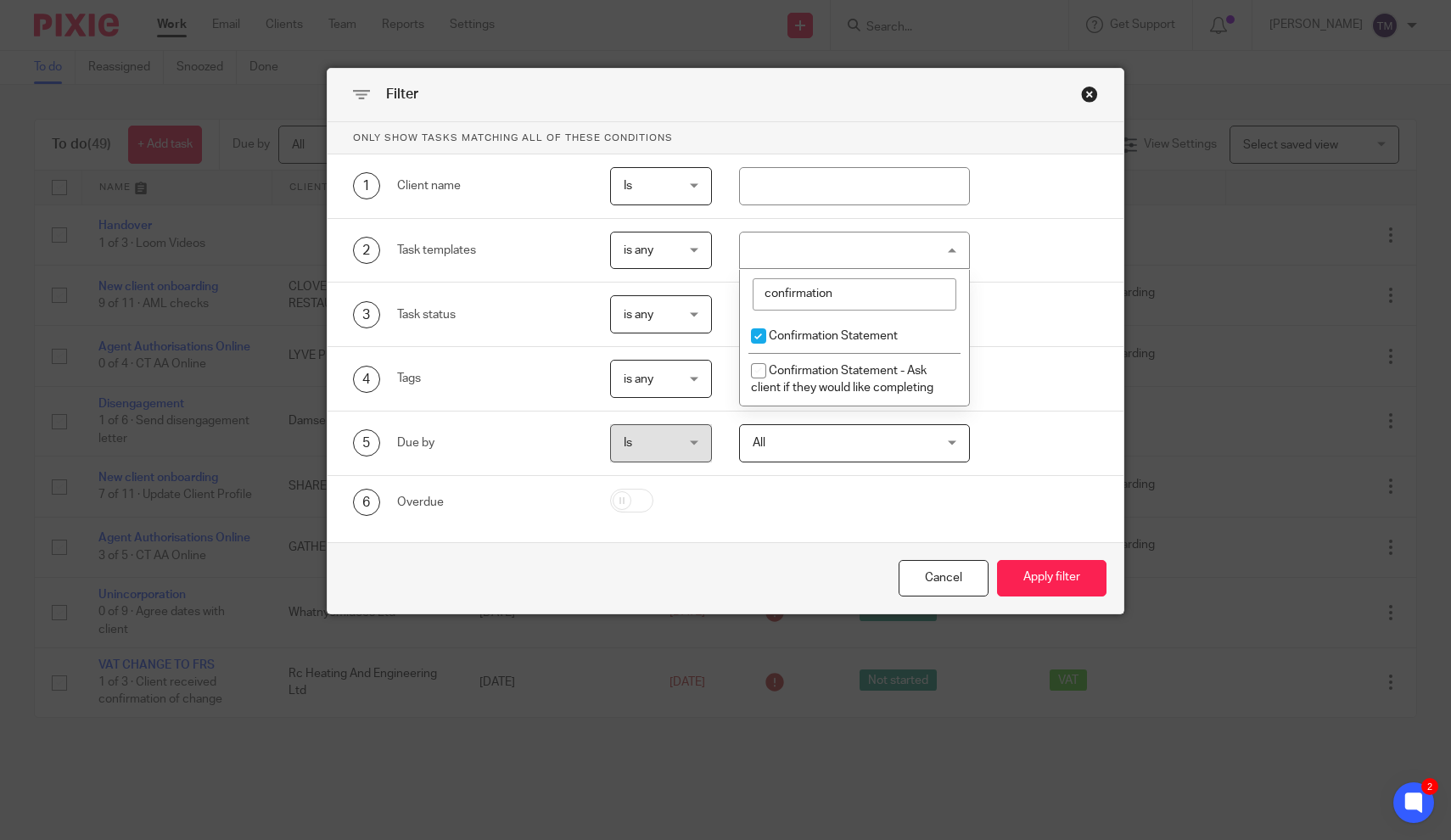
checkbox input "true"
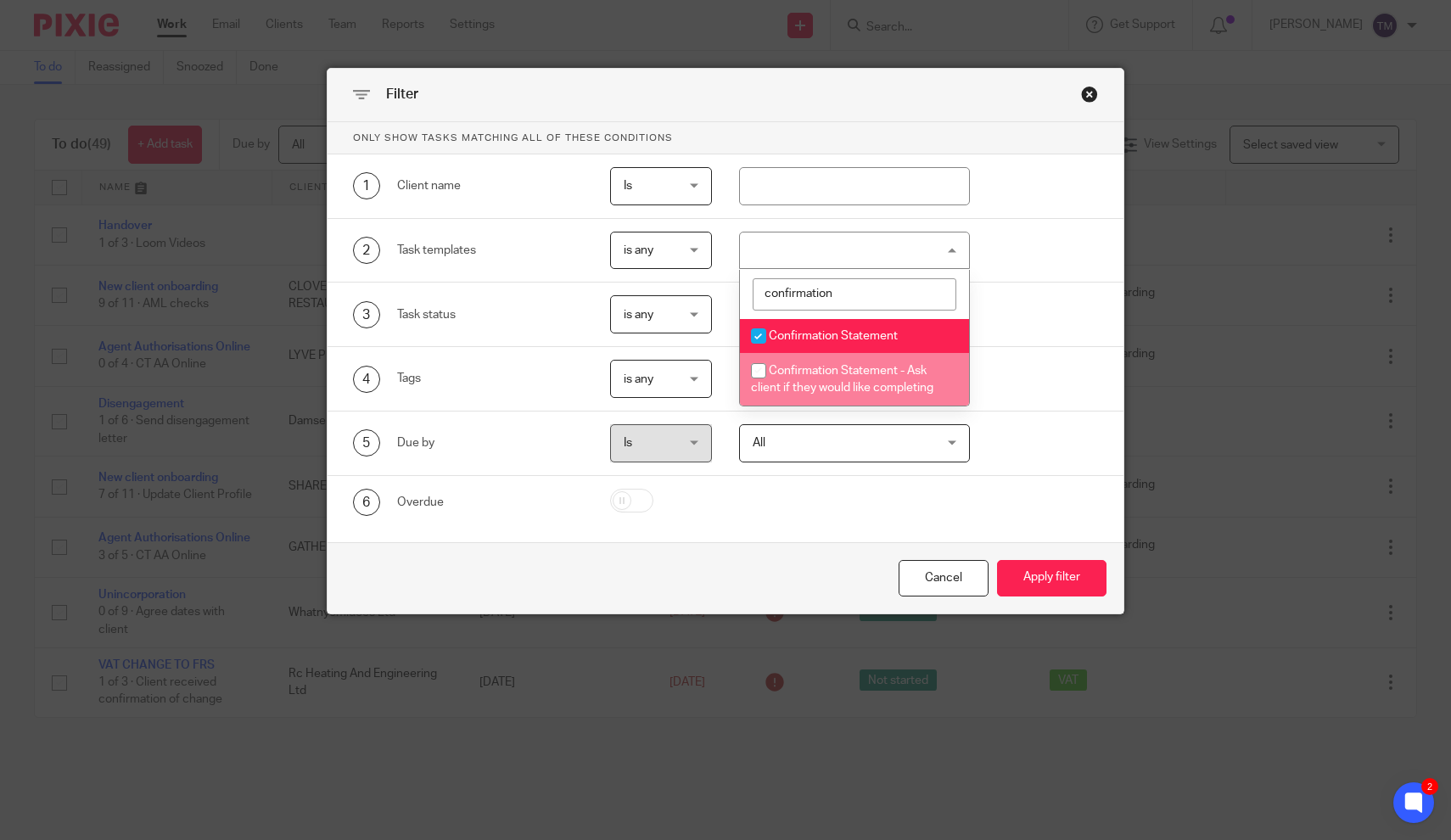
click at [756, 371] on input "checkbox" at bounding box center [758, 370] width 32 height 32
checkbox input "true"
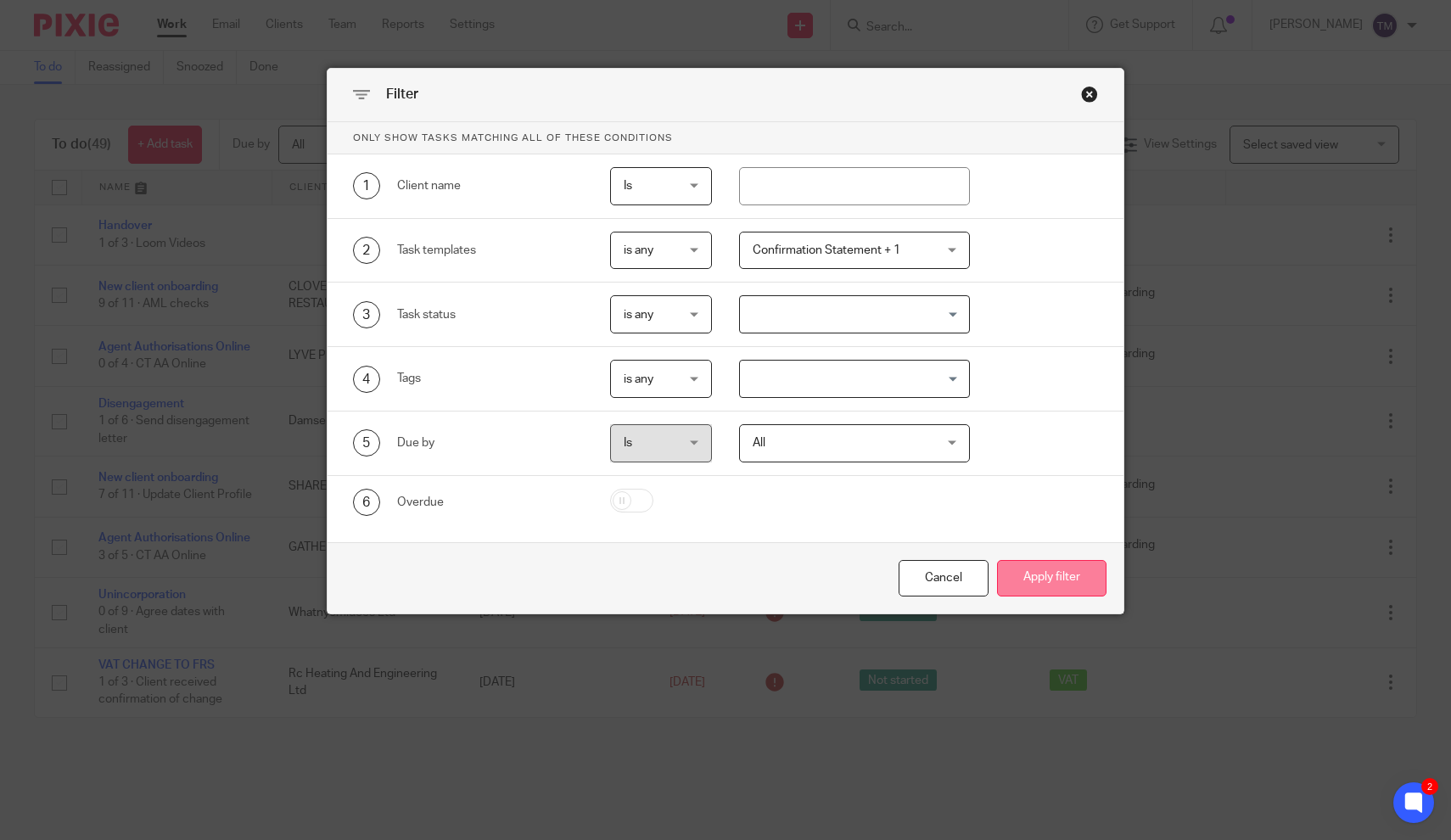
click at [1032, 589] on button "Apply filter" at bounding box center [1052, 578] width 109 height 36
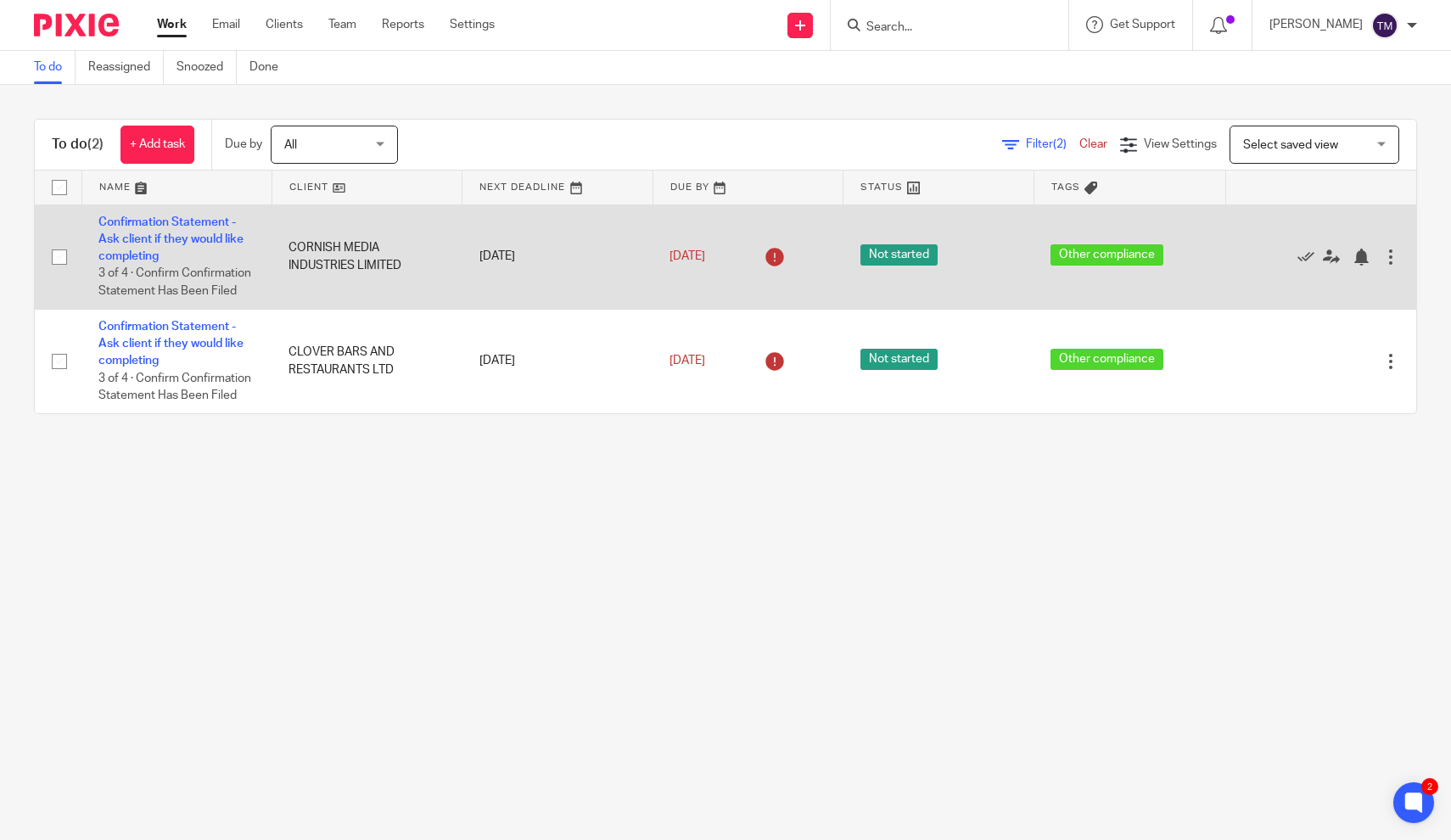
click at [411, 269] on td "CORNISH MEDIA INDUSTRIES LIMITED" at bounding box center [366, 256] width 190 height 104
drag, startPoint x: 411, startPoint y: 269, endPoint x: 288, endPoint y: 253, distance: 124.0
click at [288, 253] on td "CORNISH MEDIA INDUSTRIES LIMITED" at bounding box center [366, 256] width 190 height 104
copy td "CORNISH MEDIA INDUSTRIES LIMITED"
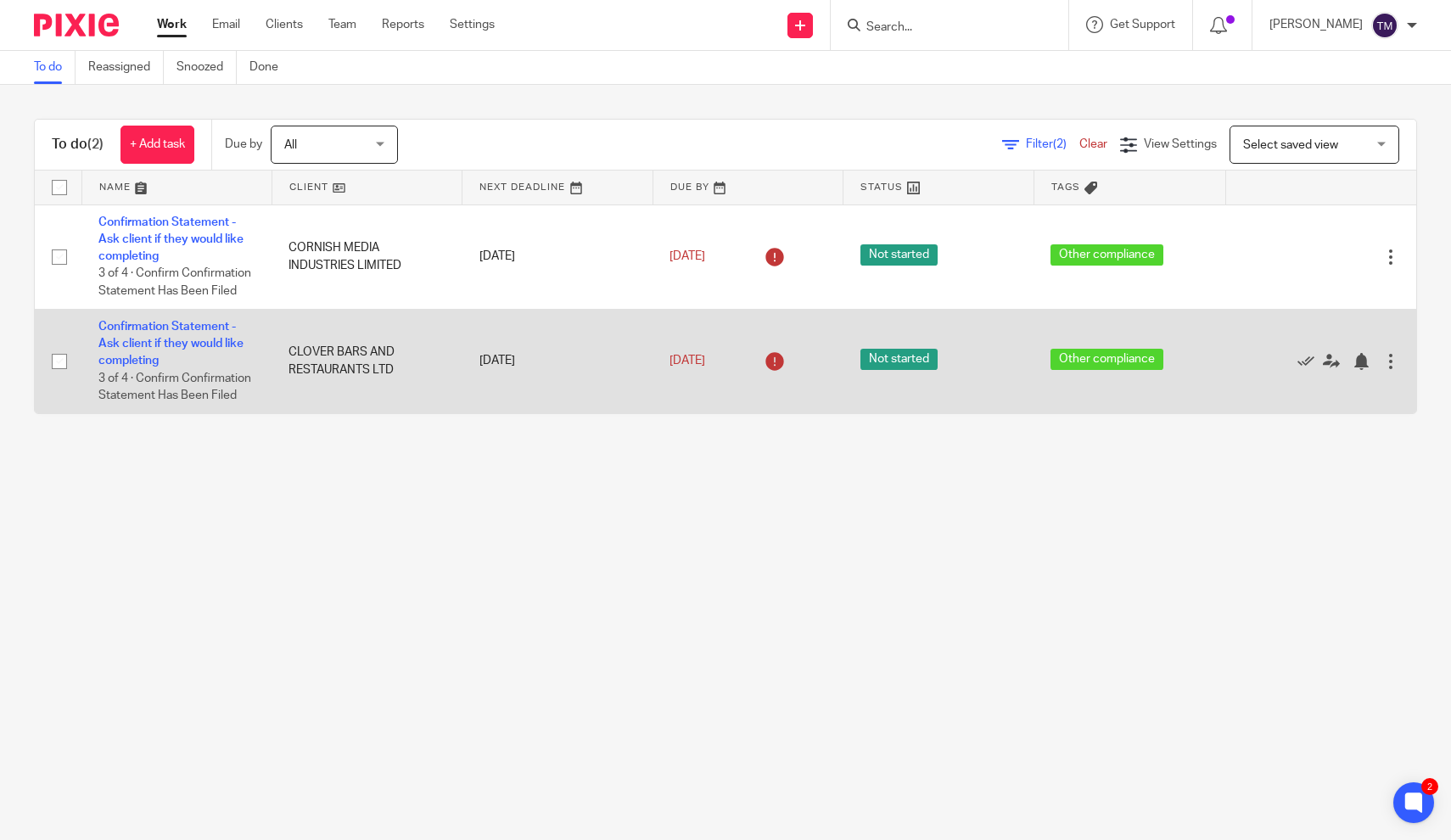
drag, startPoint x: 392, startPoint y: 370, endPoint x: 289, endPoint y: 352, distance: 104.6
click at [289, 352] on td "CLOVER BARS AND RESTAURANTS LTD" at bounding box center [366, 361] width 190 height 104
copy td "CLOVER BARS AND RESTAURANTS LTD"
click at [199, 339] on link "Confirmation Statement - Ask client if they would like completing" at bounding box center [172, 344] width 146 height 47
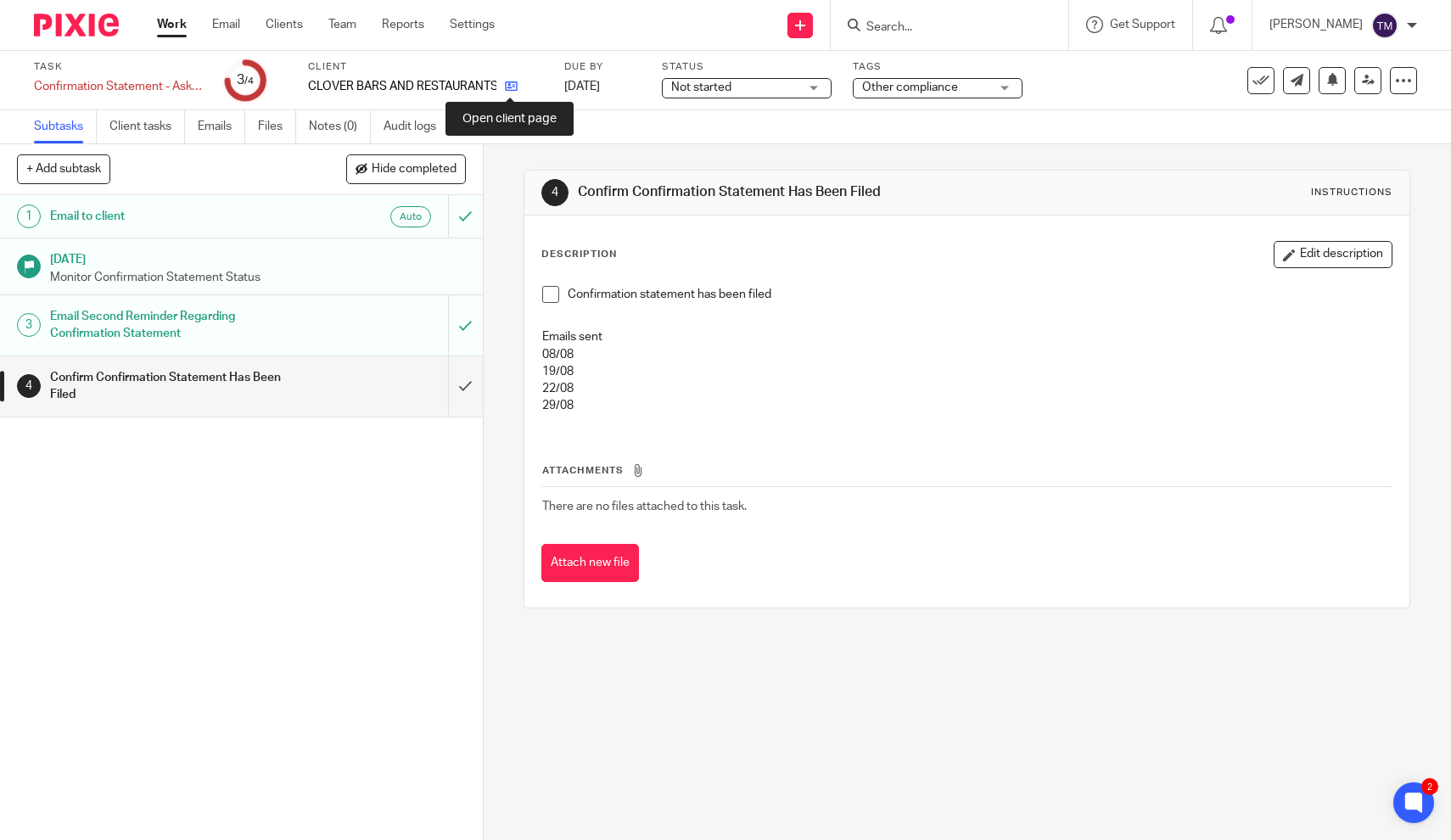
click at [510, 88] on icon at bounding box center [511, 86] width 13 height 13
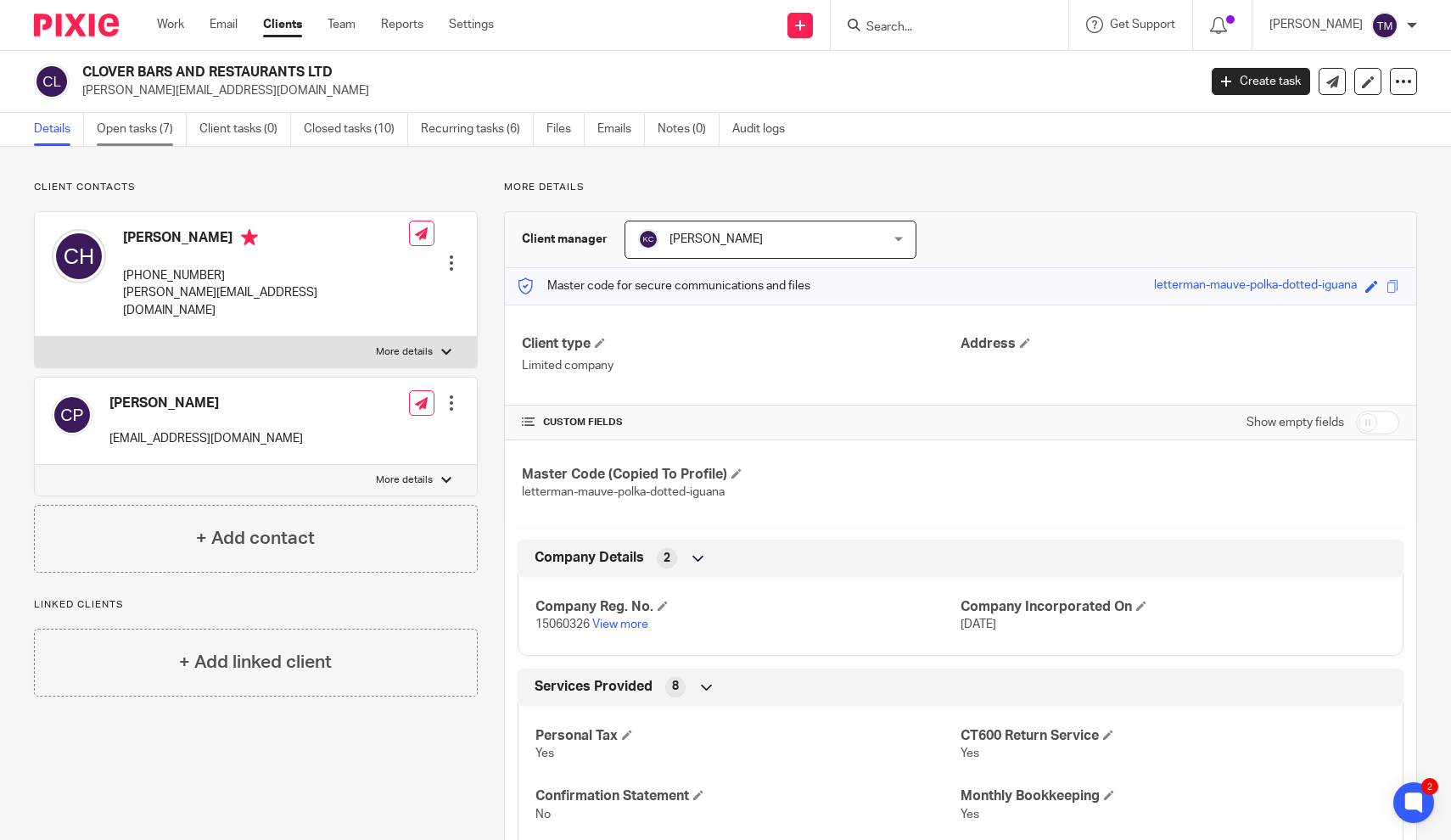
click at [139, 115] on link "Open tasks (7)" at bounding box center [142, 129] width 90 height 33
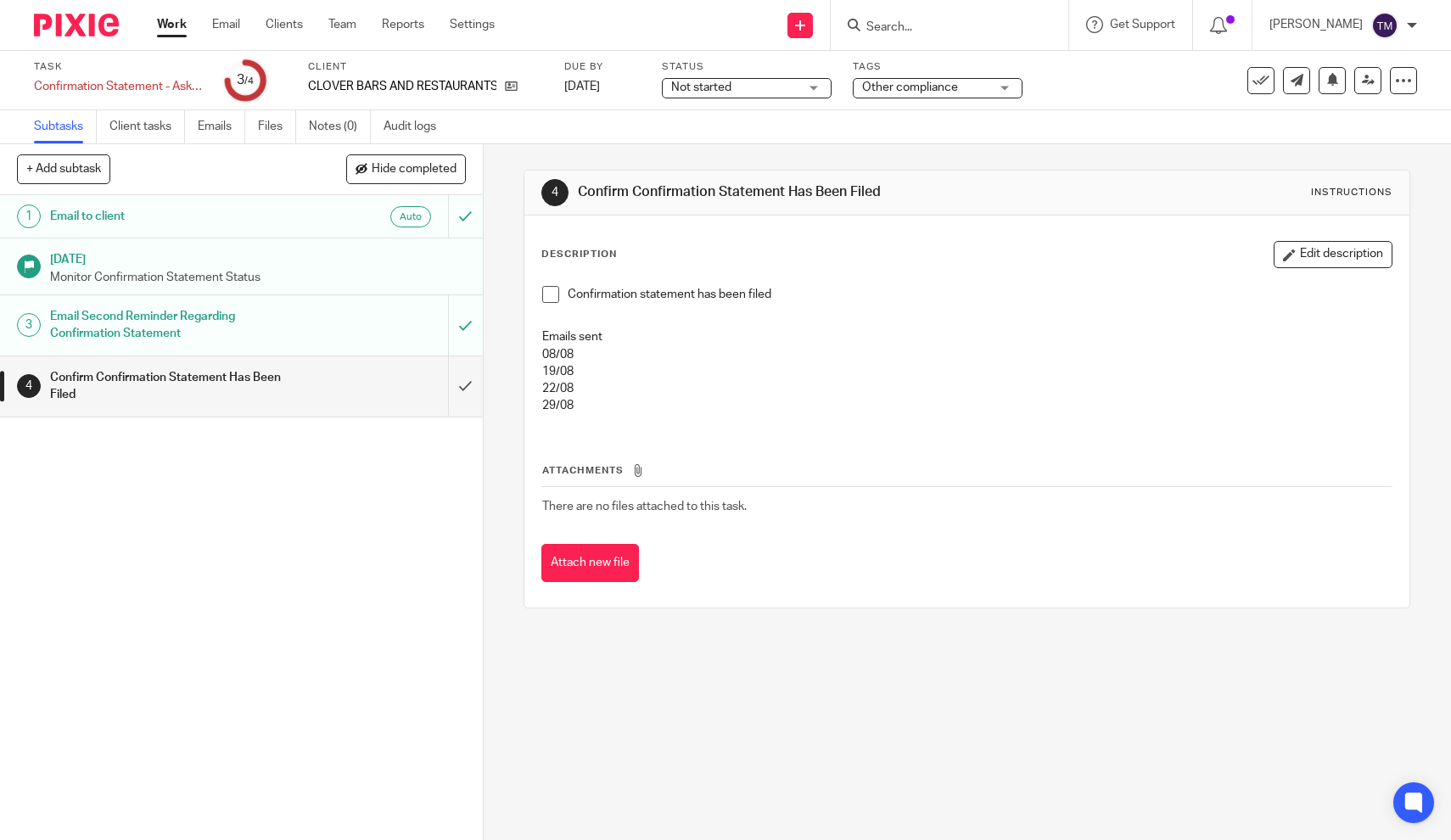
click at [548, 298] on span at bounding box center [551, 294] width 17 height 17
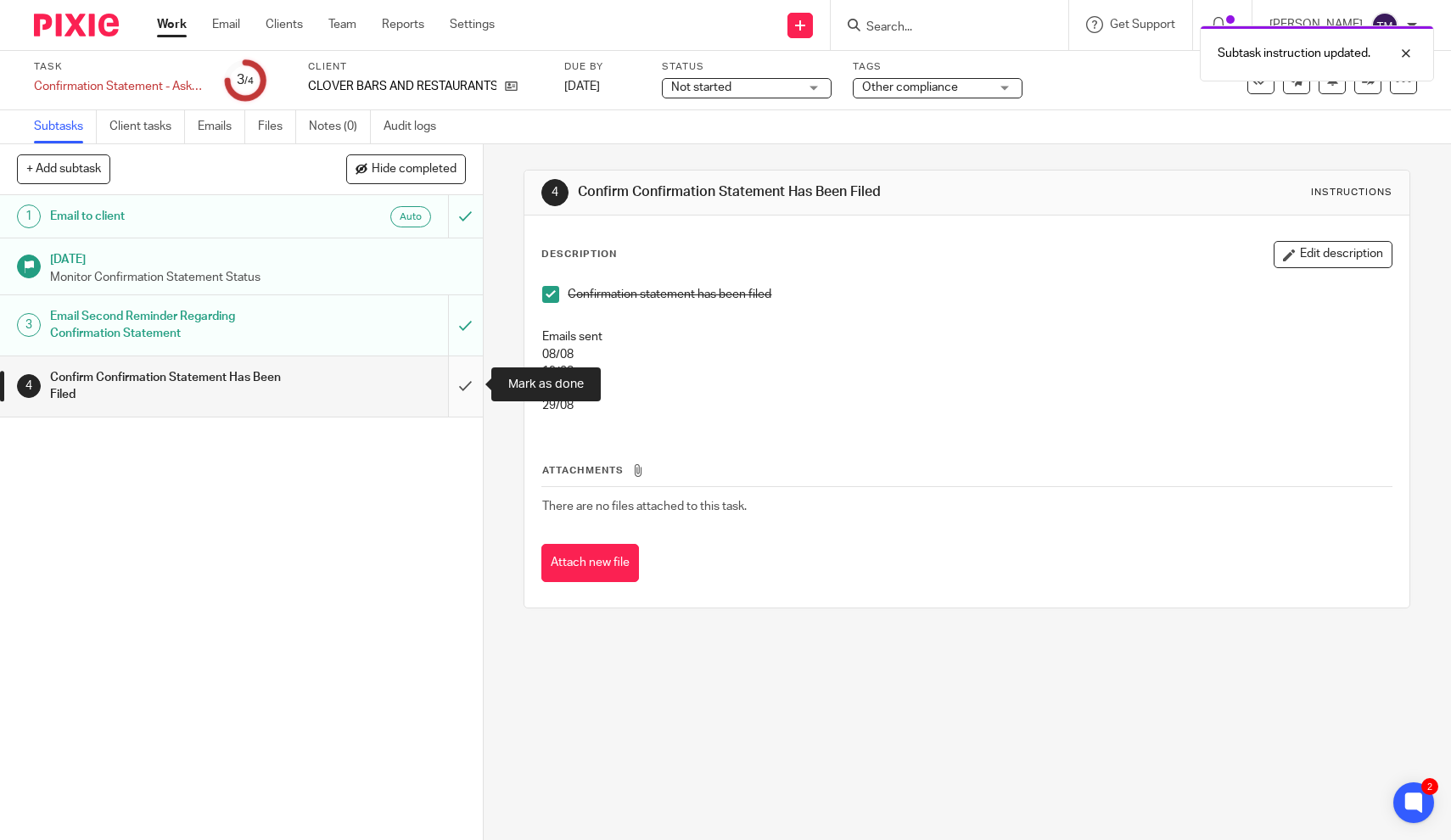
click at [468, 386] on input "submit" at bounding box center [241, 386] width 483 height 61
